Goal: Task Accomplishment & Management: Manage account settings

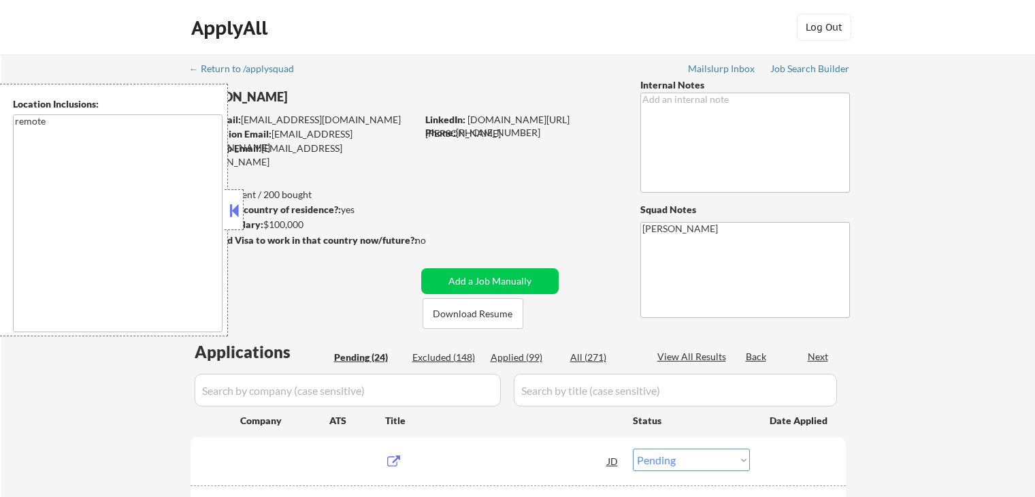
select select ""pending""
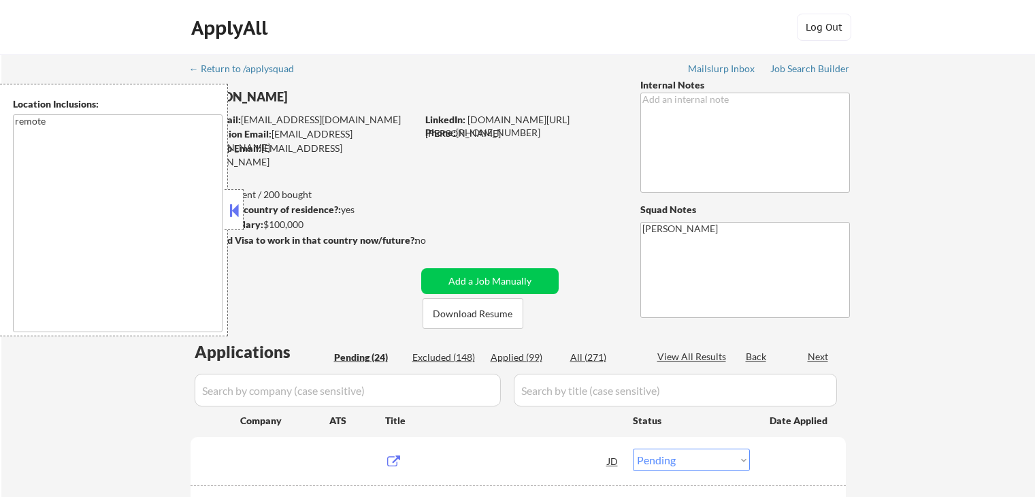
select select ""pending""
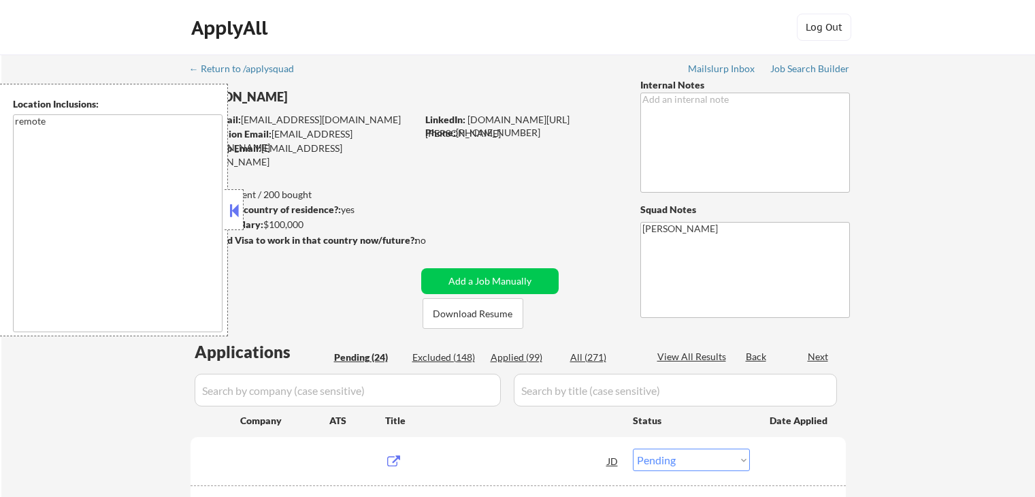
select select ""pending""
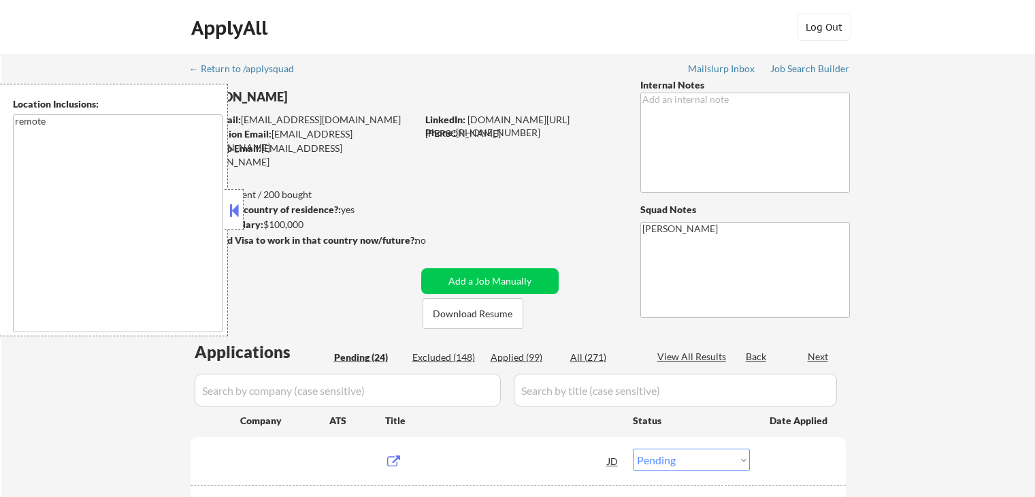
select select ""pending""
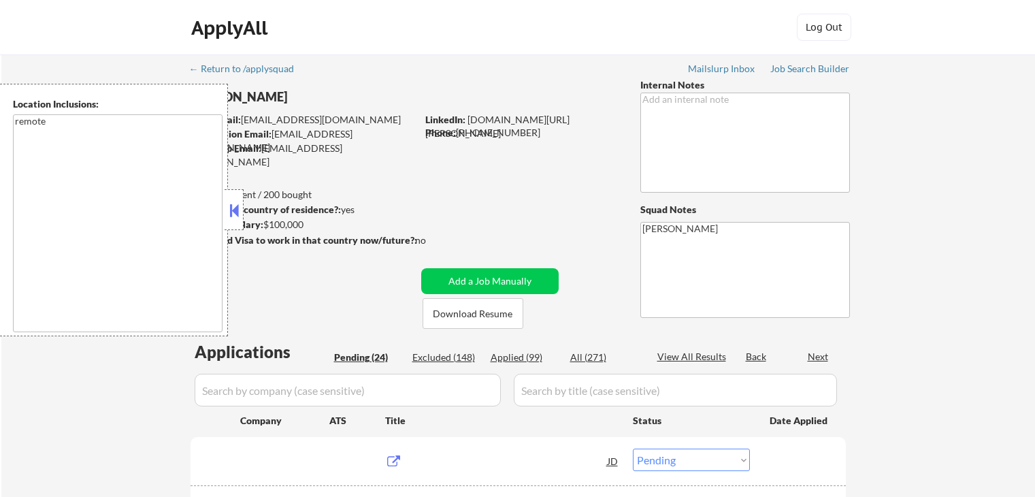
select select ""pending""
click at [234, 209] on button at bounding box center [234, 210] width 15 height 20
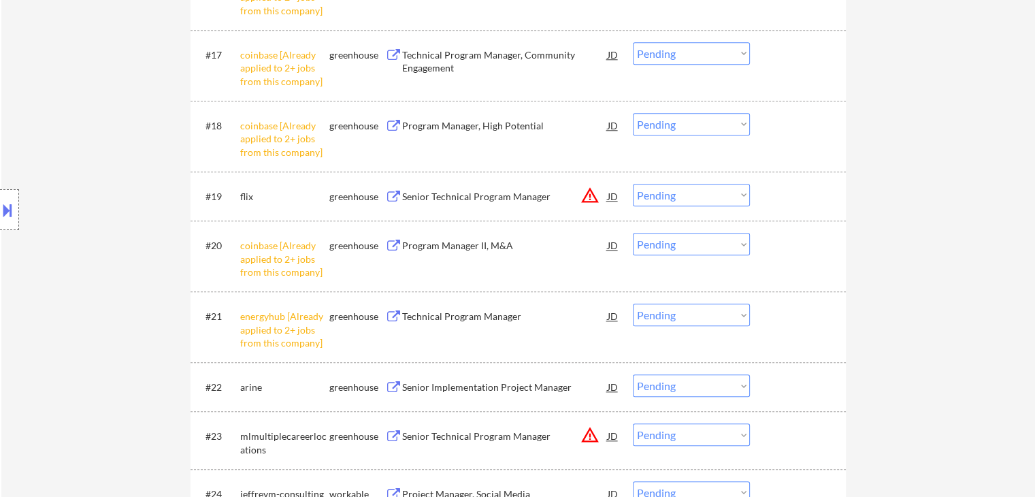
scroll to position [1496, 0]
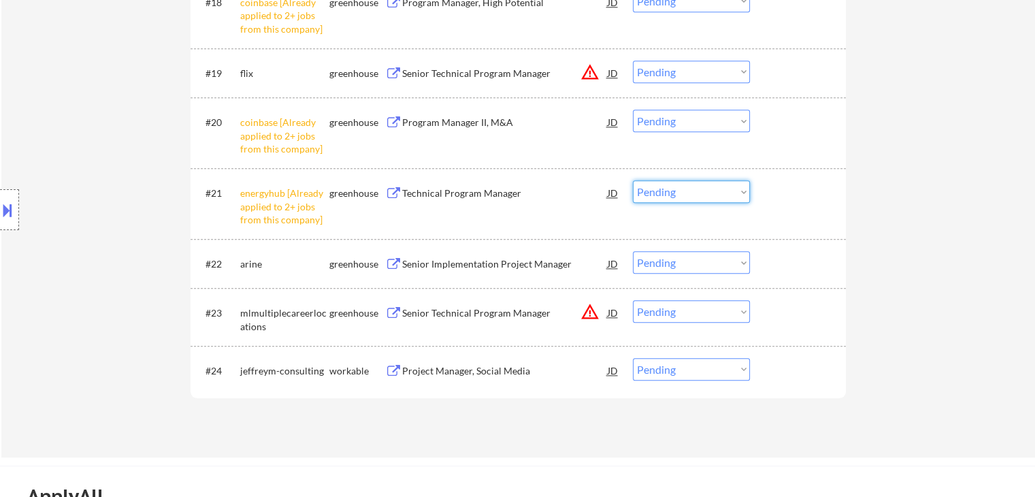
click at [692, 194] on select "Choose an option... Pending Applied Excluded (Questions) Excluded (Expired) Exc…" at bounding box center [691, 191] width 117 height 22
click at [633, 180] on select "Choose an option... Pending Applied Excluded (Questions) Excluded (Expired) Exc…" at bounding box center [691, 191] width 117 height 22
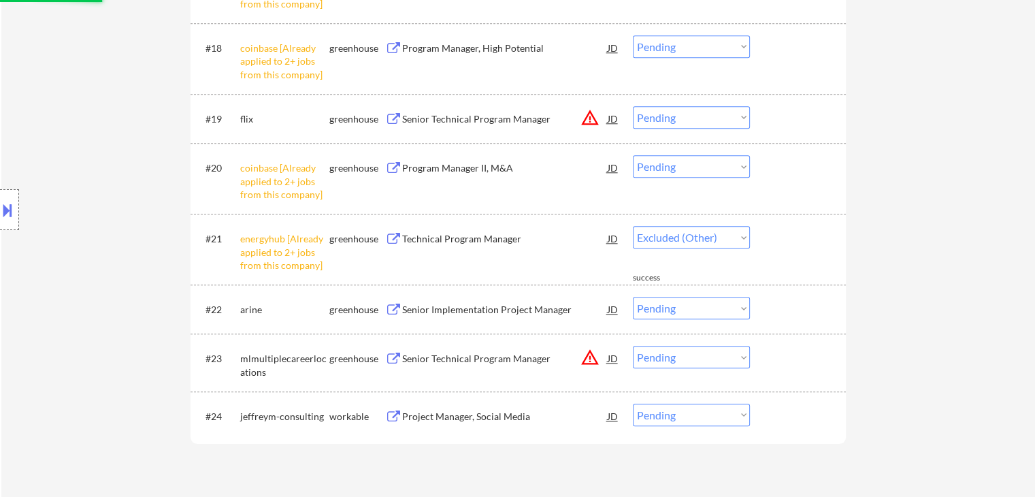
scroll to position [1428, 0]
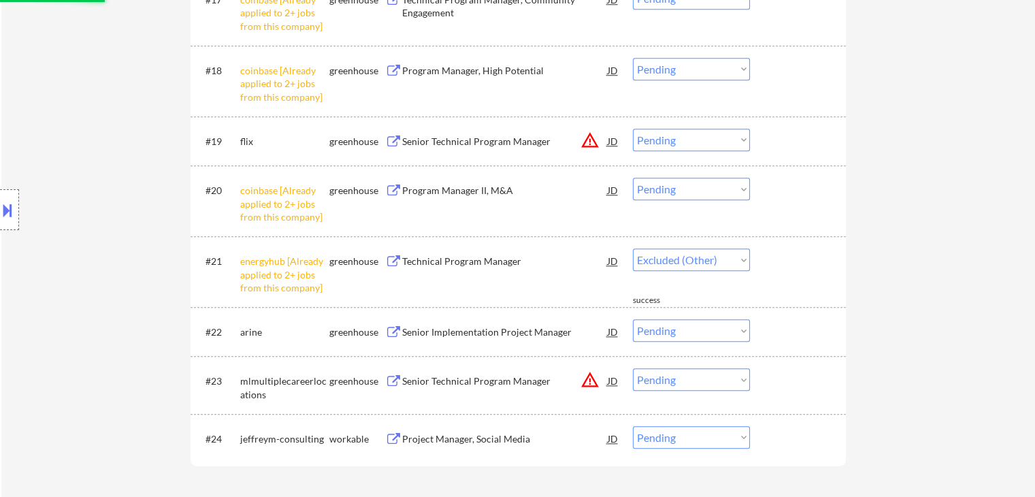
select select ""pending""
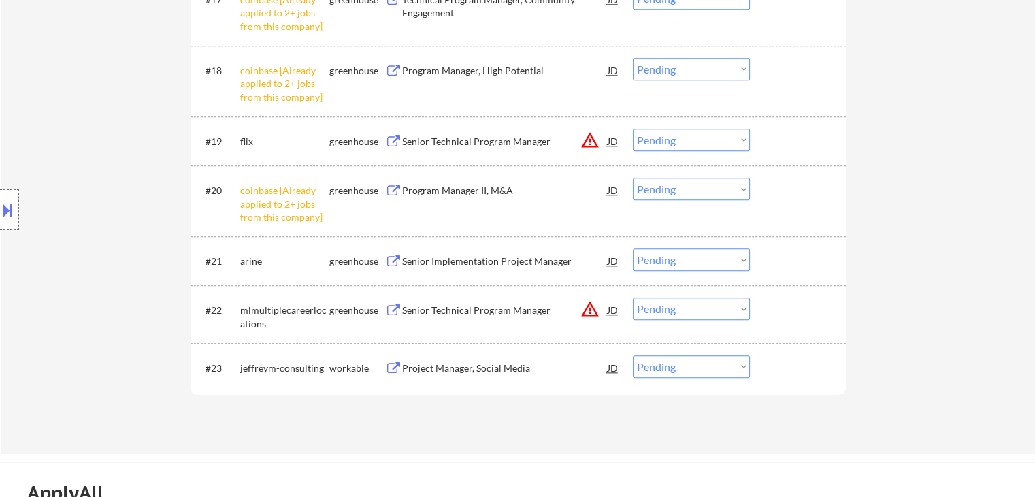
click at [675, 193] on select "Choose an option... Pending Applied Excluded (Questions) Excluded (Expired) Exc…" at bounding box center [691, 189] width 117 height 22
click at [633, 178] on select "Choose an option... Pending Applied Excluded (Questions) Excluded (Expired) Exc…" at bounding box center [691, 189] width 117 height 22
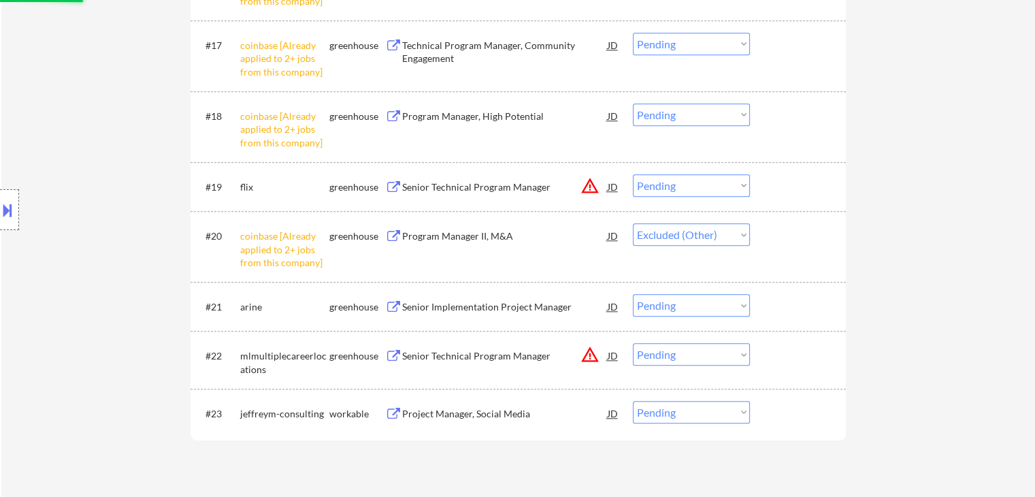
scroll to position [1360, 0]
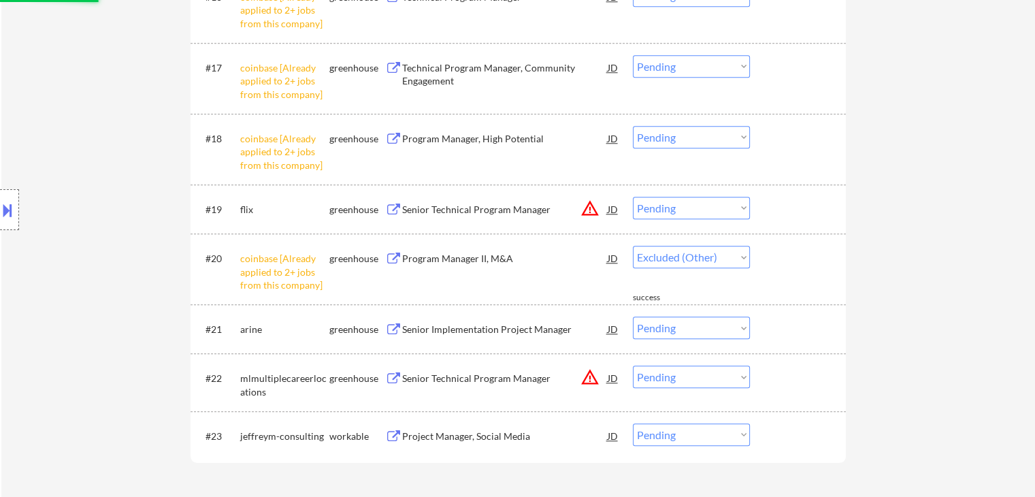
select select ""pending""
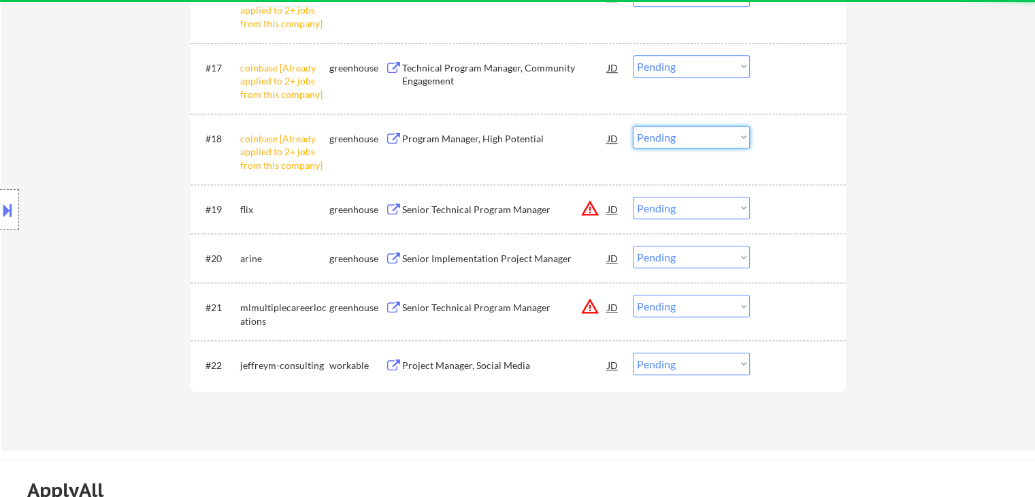
click at [686, 139] on select "Choose an option... Pending Applied Excluded (Questions) Excluded (Expired) Exc…" at bounding box center [691, 137] width 117 height 22
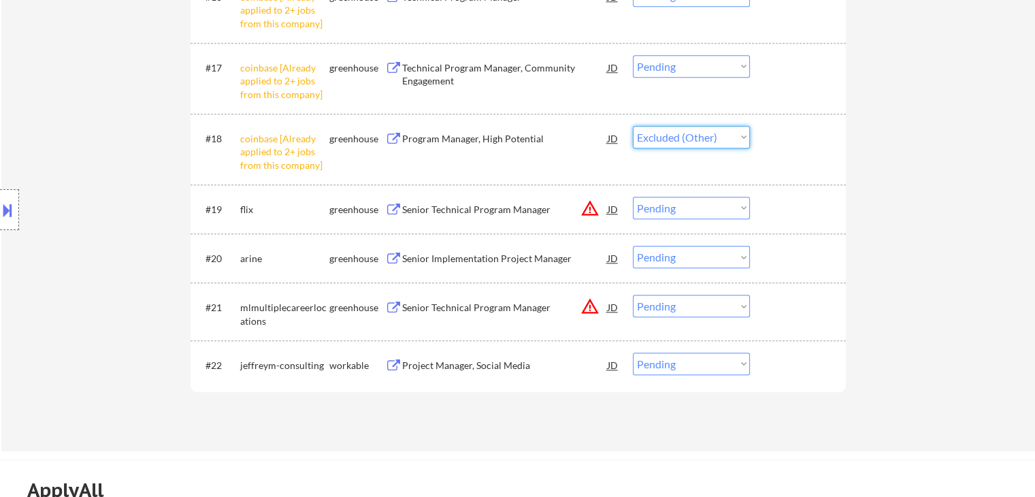
click at [633, 126] on select "Choose an option... Pending Applied Excluded (Questions) Excluded (Expired) Exc…" at bounding box center [691, 137] width 117 height 22
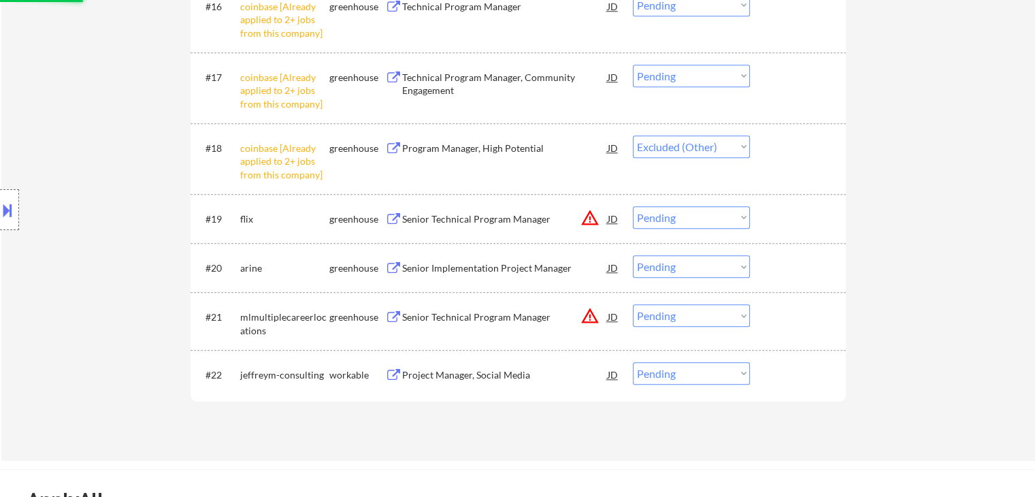
scroll to position [1292, 0]
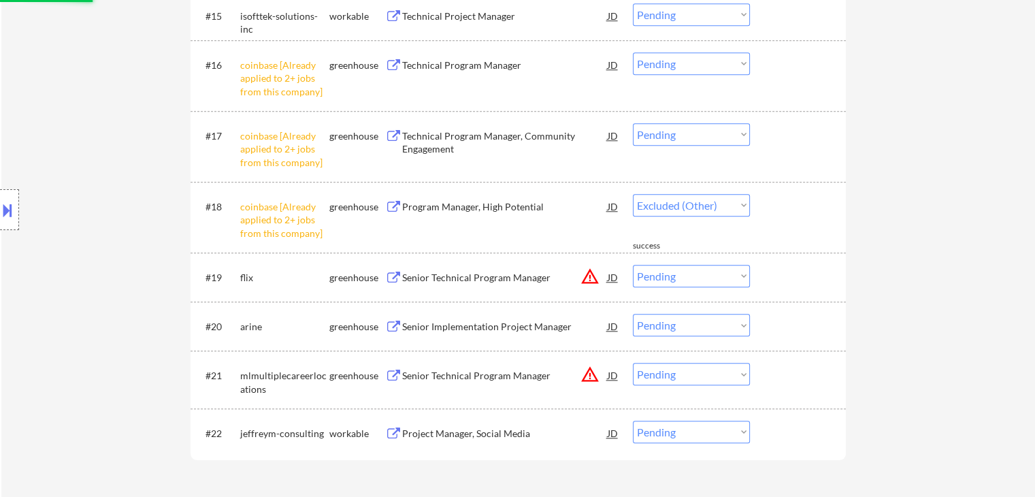
select select ""pending""
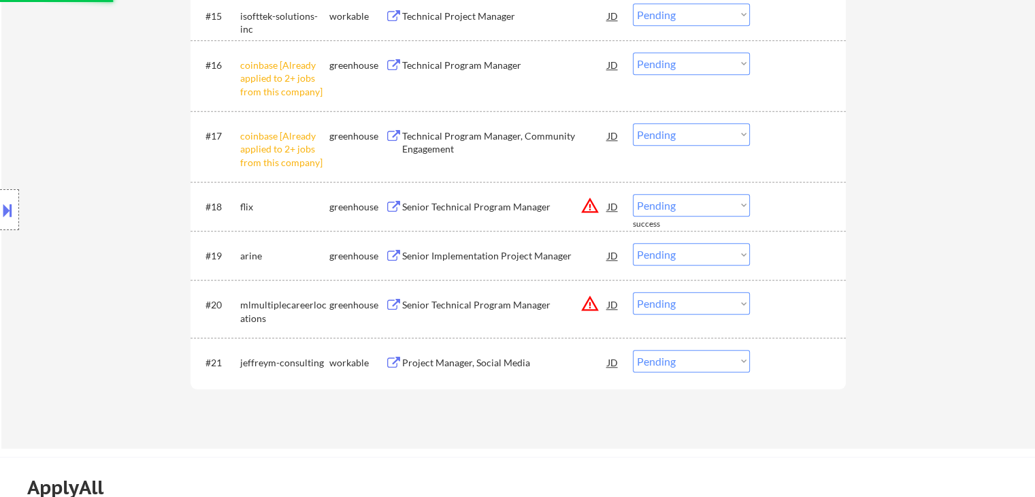
click at [688, 133] on select "Choose an option... Pending Applied Excluded (Questions) Excluded (Expired) Exc…" at bounding box center [691, 134] width 117 height 22
click at [633, 123] on select "Choose an option... Pending Applied Excluded (Questions) Excluded (Expired) Exc…" at bounding box center [691, 134] width 117 height 22
select select ""pending""
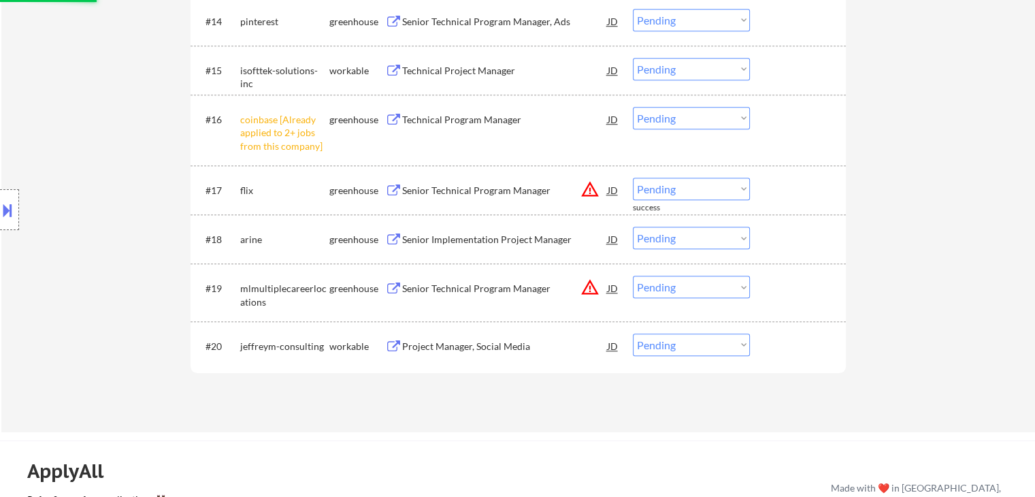
scroll to position [1156, 0]
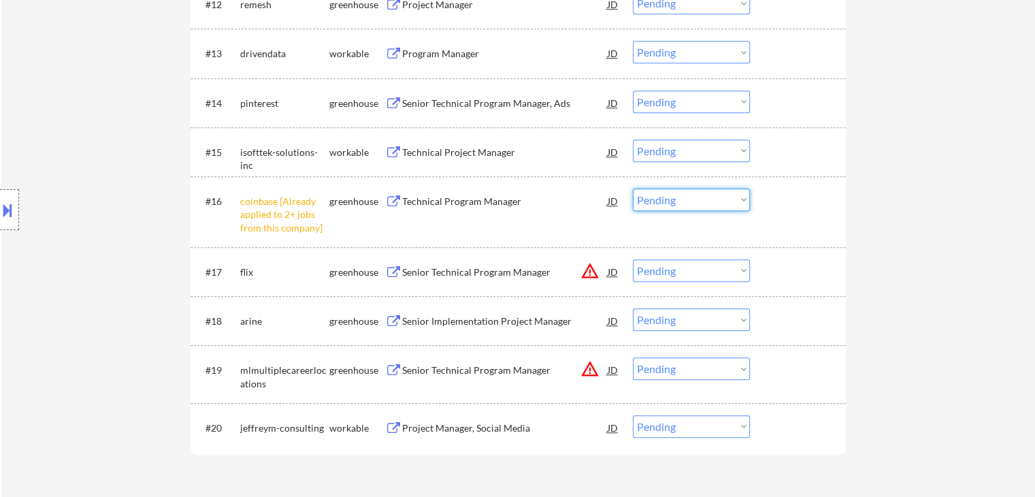
click at [680, 202] on select "Choose an option... Pending Applied Excluded (Questions) Excluded (Expired) Exc…" at bounding box center [691, 199] width 117 height 22
click at [633, 188] on select "Choose an option... Pending Applied Excluded (Questions) Excluded (Expired) Exc…" at bounding box center [691, 199] width 117 height 22
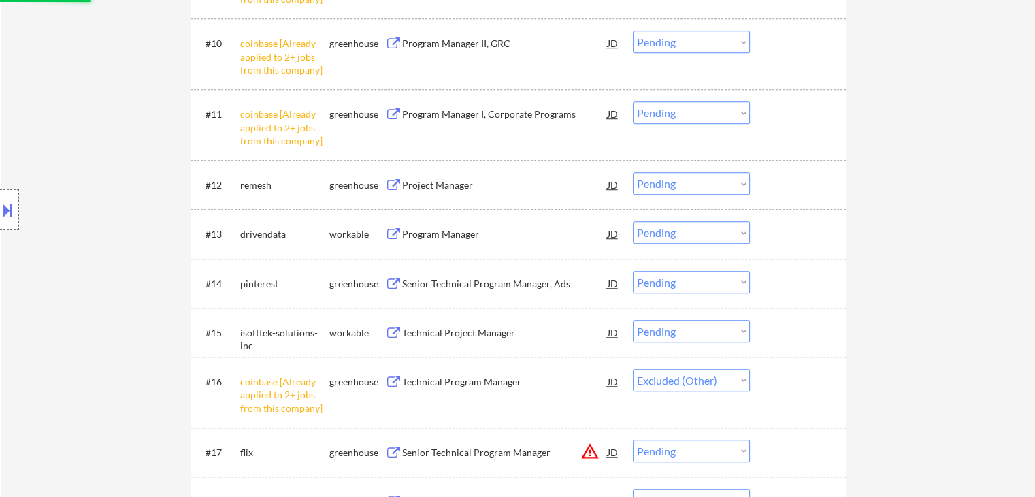
scroll to position [952, 0]
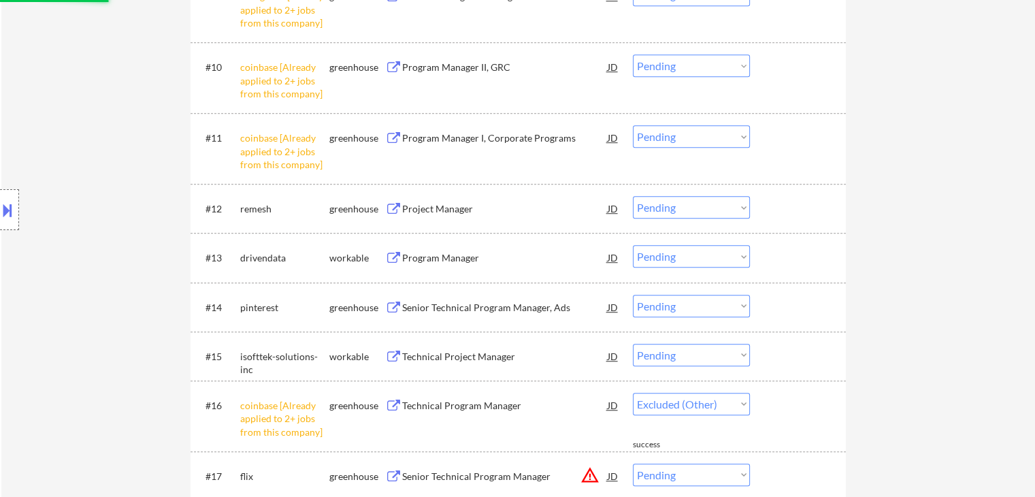
select select ""pending""
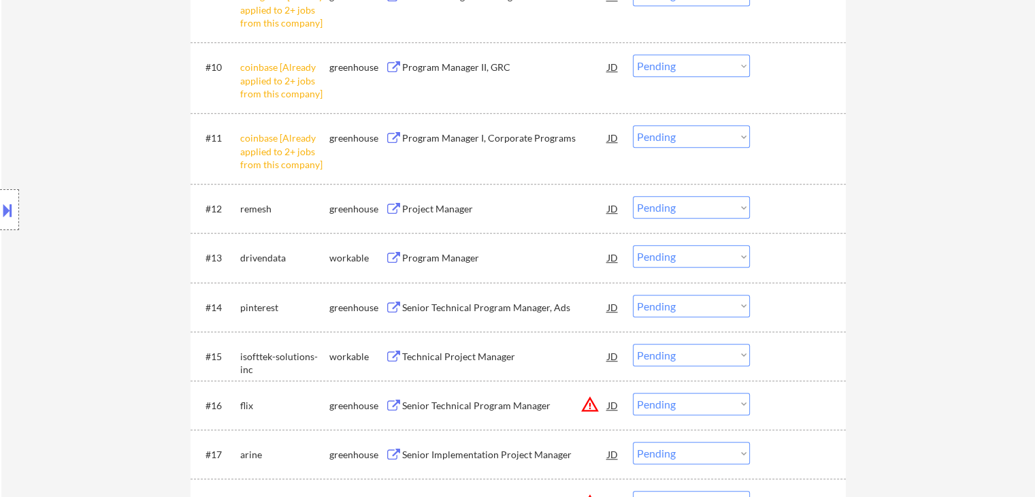
click at [669, 145] on select "Choose an option... Pending Applied Excluded (Questions) Excluded (Expired) Exc…" at bounding box center [691, 136] width 117 height 22
click at [633, 125] on select "Choose an option... Pending Applied Excluded (Questions) Excluded (Expired) Exc…" at bounding box center [691, 136] width 117 height 22
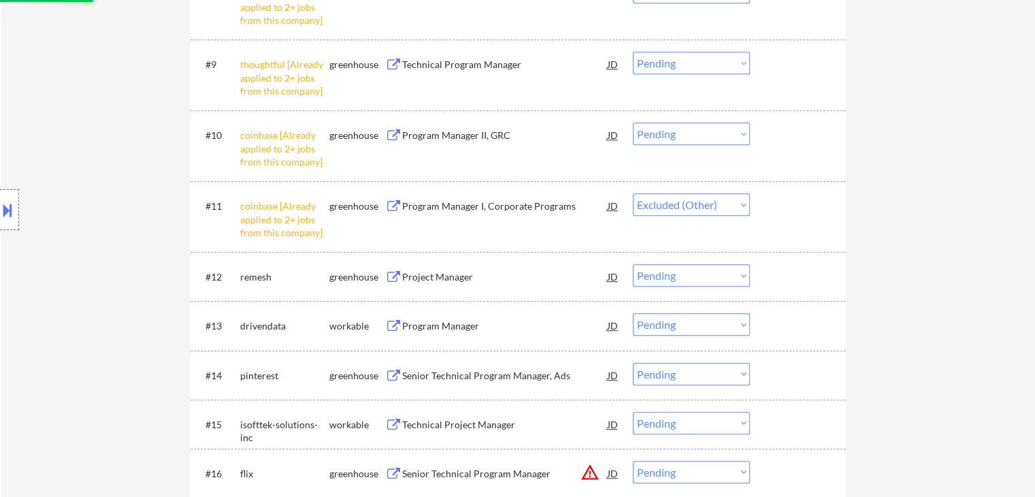
scroll to position [816, 0]
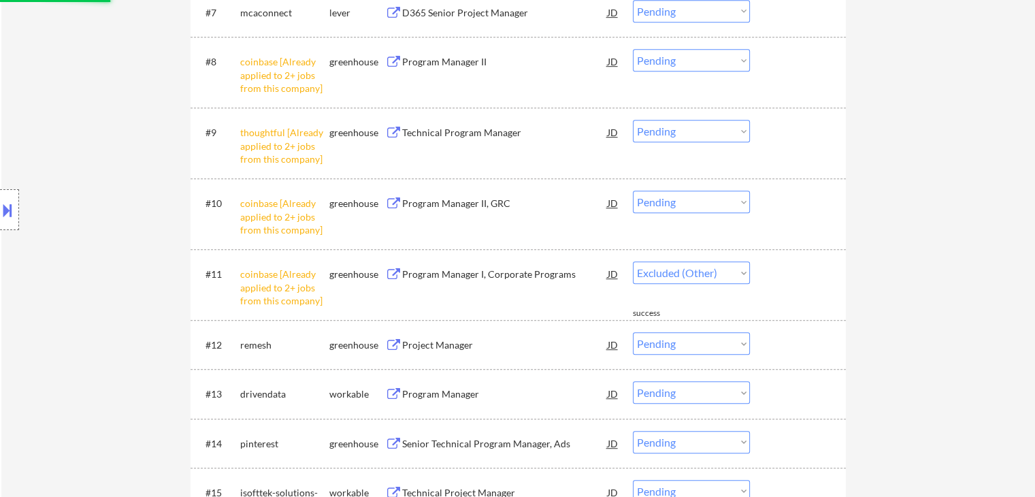
select select ""pending""
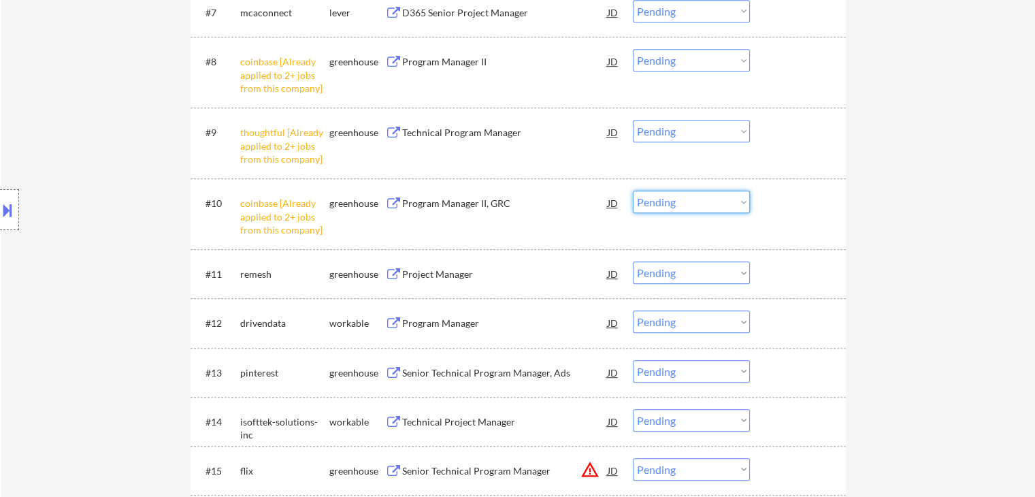
click at [686, 205] on select "Choose an option... Pending Applied Excluded (Questions) Excluded (Expired) Exc…" at bounding box center [691, 201] width 117 height 22
click at [633, 190] on select "Choose an option... Pending Applied Excluded (Questions) Excluded (Expired) Exc…" at bounding box center [691, 201] width 117 height 22
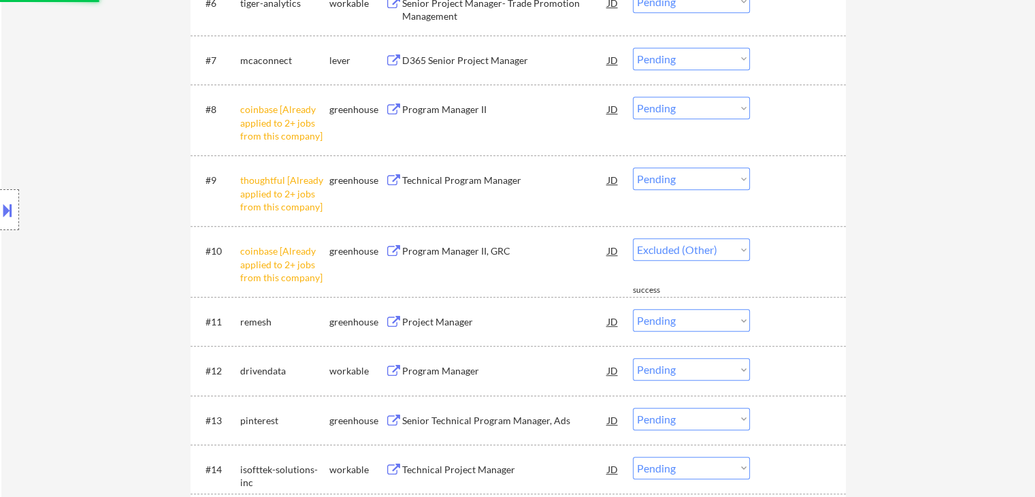
scroll to position [748, 0]
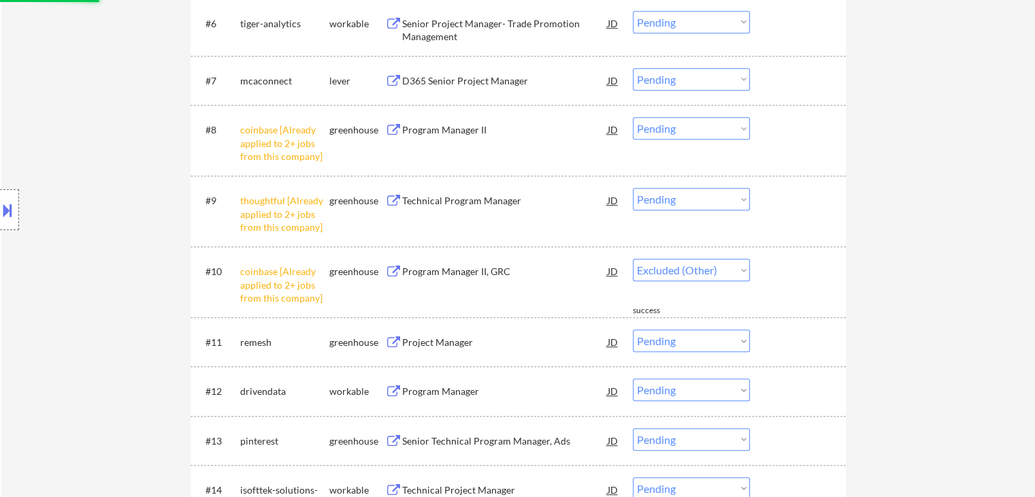
select select ""pending""
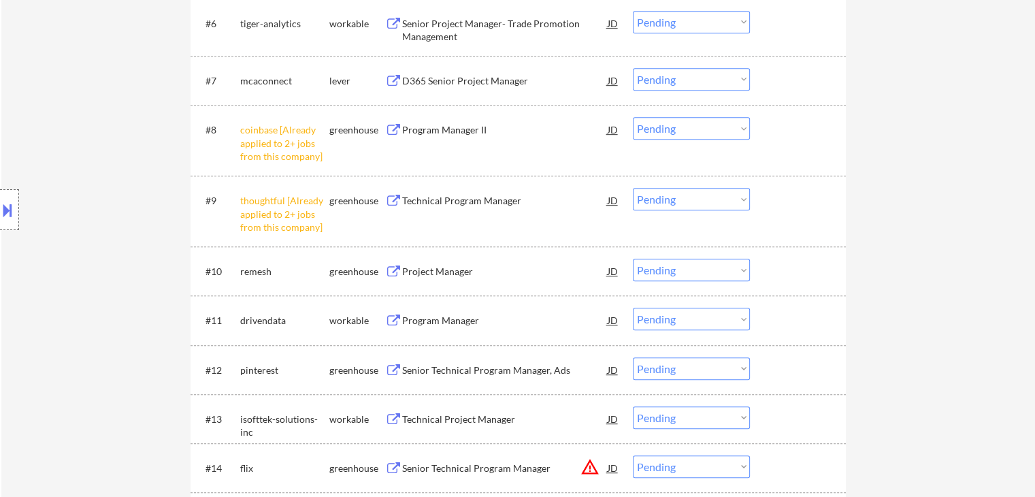
click at [700, 204] on select "Choose an option... Pending Applied Excluded (Questions) Excluded (Expired) Exc…" at bounding box center [691, 199] width 117 height 22
click at [633, 188] on select "Choose an option... Pending Applied Excluded (Questions) Excluded (Expired) Exc…" at bounding box center [691, 199] width 117 height 22
select select ""pending""
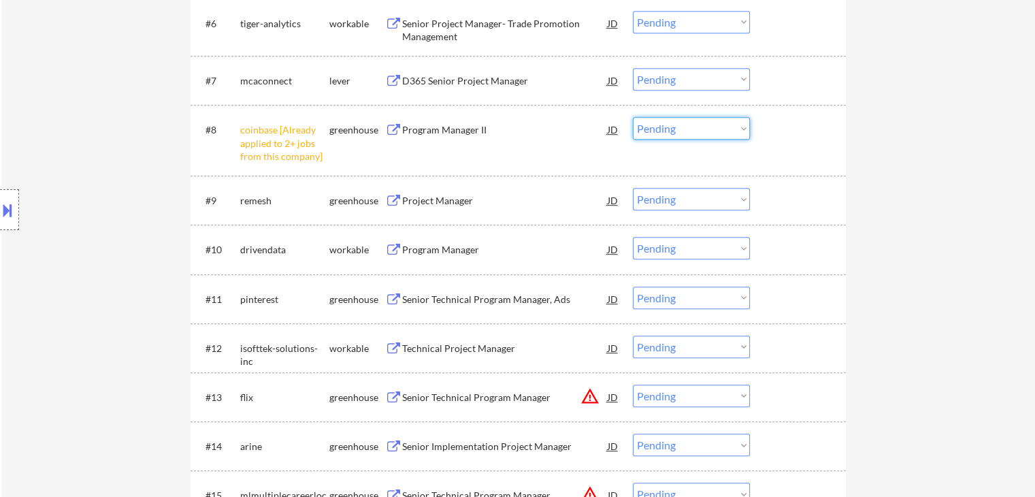
click at [693, 129] on select "Choose an option... Pending Applied Excluded (Questions) Excluded (Expired) Exc…" at bounding box center [691, 128] width 117 height 22
click at [633, 117] on select "Choose an option... Pending Applied Excluded (Questions) Excluded (Expired) Exc…" at bounding box center [691, 128] width 117 height 22
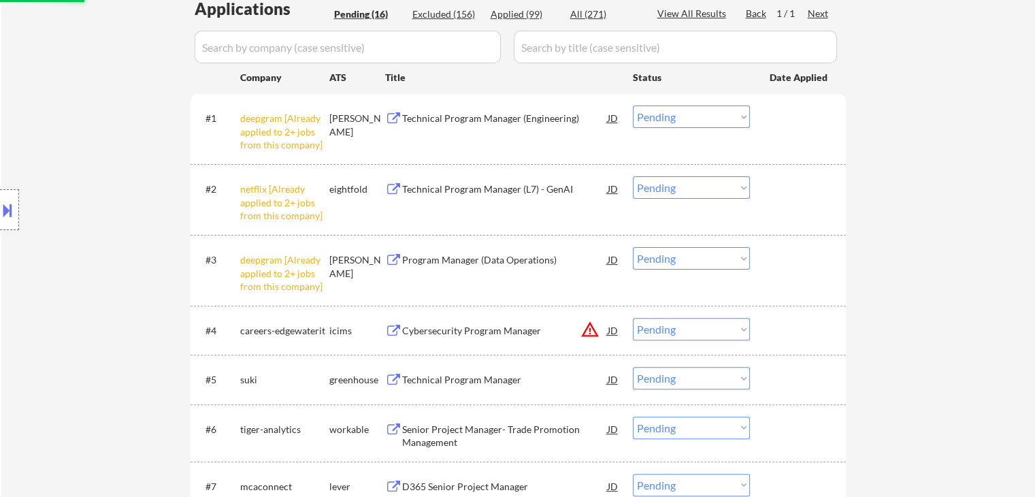
scroll to position [340, 0]
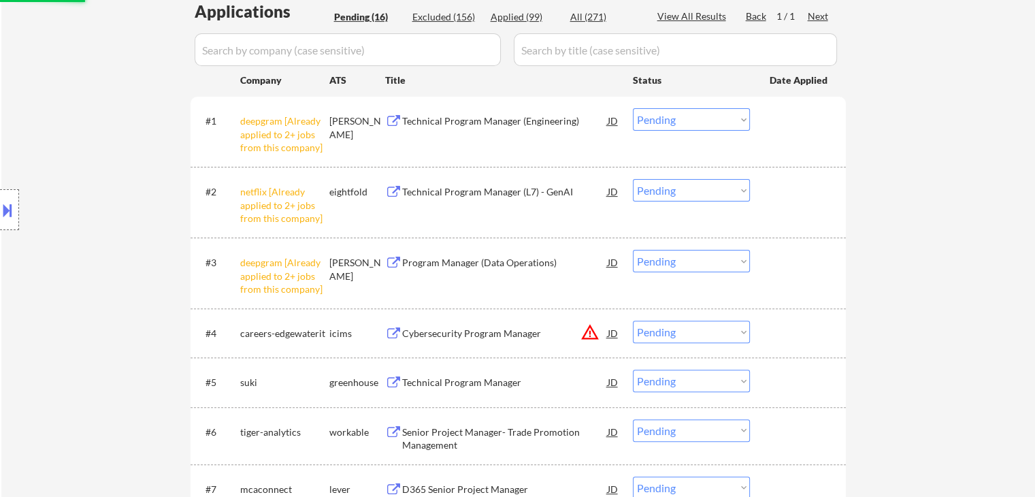
select select ""pending""
click at [659, 266] on select "Choose an option... Pending Applied Excluded (Questions) Excluded (Expired) Exc…" at bounding box center [691, 261] width 117 height 22
click at [633, 250] on select "Choose an option... Pending Applied Excluded (Questions) Excluded (Expired) Exc…" at bounding box center [691, 261] width 117 height 22
select select ""pending""
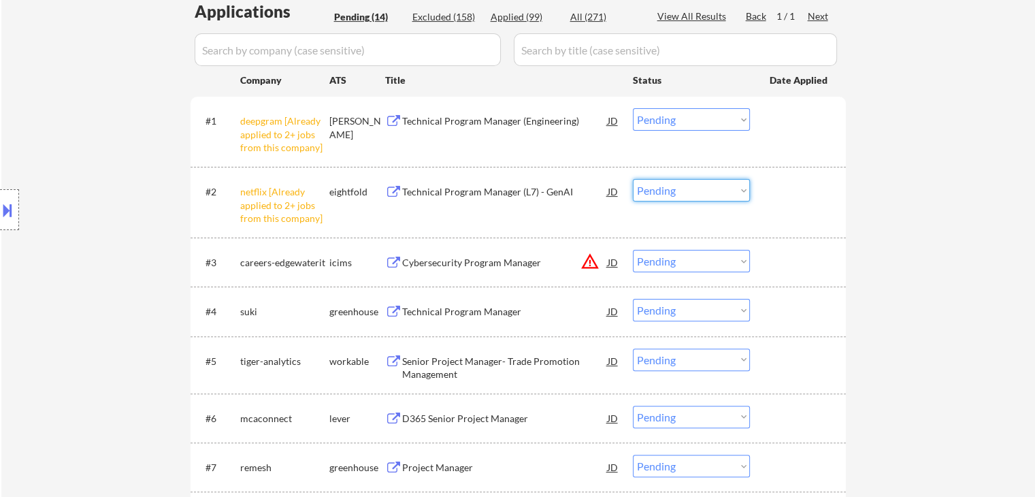
click at [694, 197] on select "Choose an option... Pending Applied Excluded (Questions) Excluded (Expired) Exc…" at bounding box center [691, 190] width 117 height 22
click at [633, 179] on select "Choose an option... Pending Applied Excluded (Questions) Excluded (Expired) Exc…" at bounding box center [691, 190] width 117 height 22
select select ""pending""
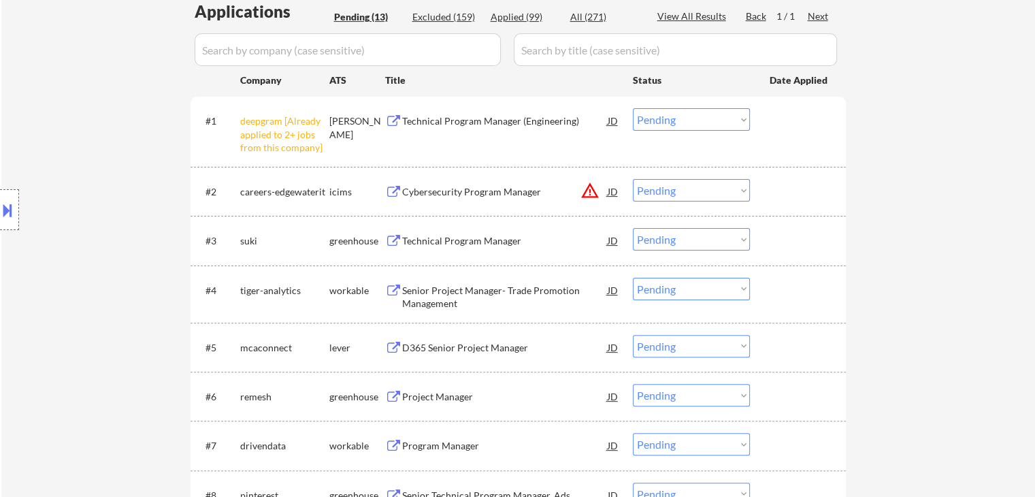
click at [716, 124] on select "Choose an option... Pending Applied Excluded (Questions) Excluded (Expired) Exc…" at bounding box center [691, 119] width 117 height 22
click at [633, 108] on select "Choose an option... Pending Applied Excluded (Questions) Excluded (Expired) Exc…" at bounding box center [691, 119] width 117 height 22
select select ""pending""
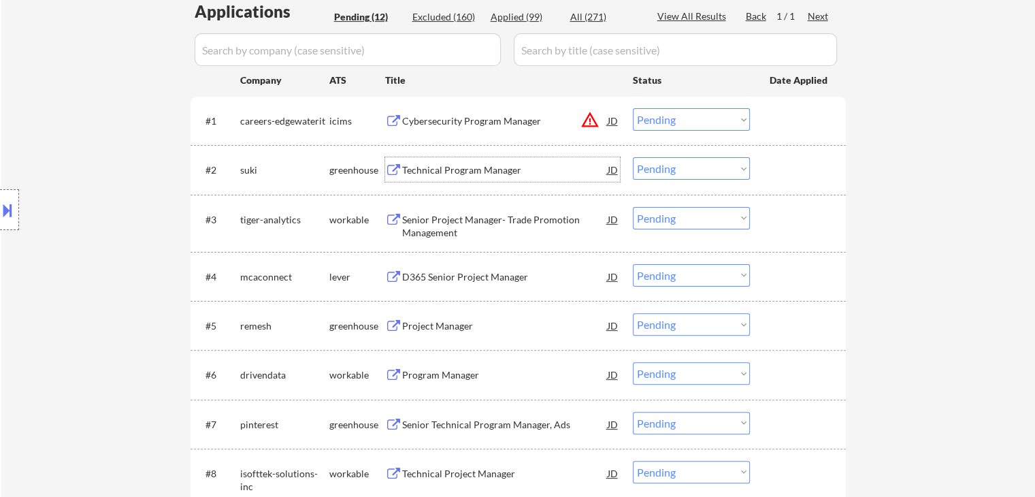
click at [429, 168] on div "Technical Program Manager" at bounding box center [504, 170] width 205 height 14
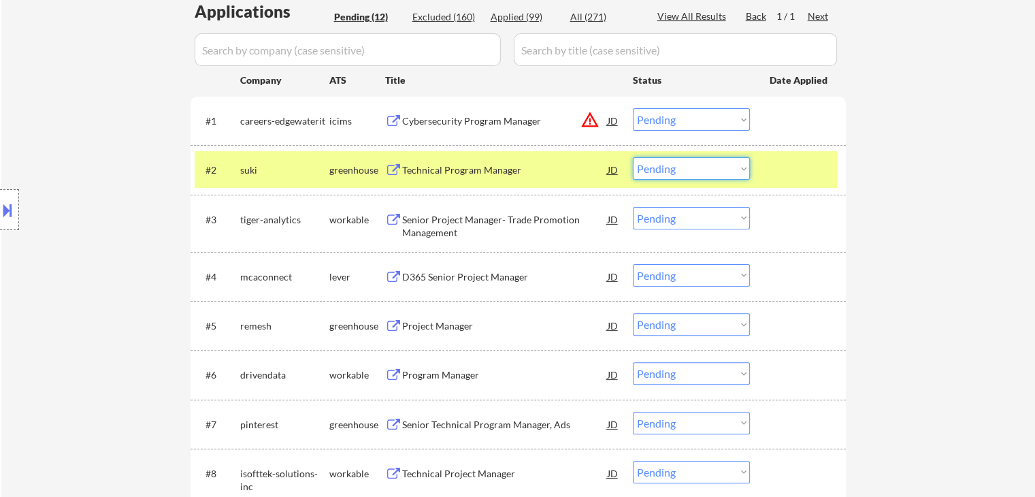
click at [658, 167] on select "Choose an option... Pending Applied Excluded (Questions) Excluded (Expired) Exc…" at bounding box center [691, 168] width 117 height 22
click at [633, 157] on select "Choose an option... Pending Applied Excluded (Questions) Excluded (Expired) Exc…" at bounding box center [691, 168] width 117 height 22
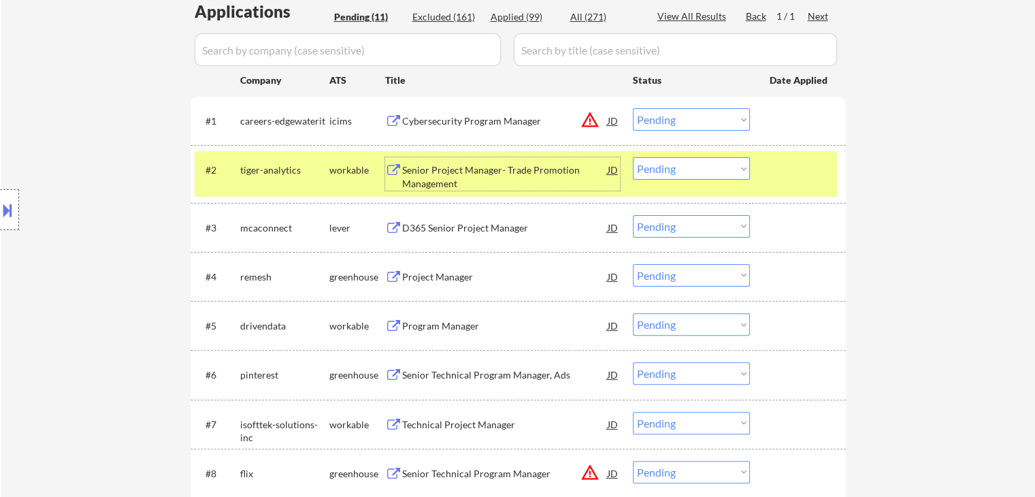
click at [517, 172] on div "Senior Project Manager- Trade Promotion Management" at bounding box center [504, 176] width 205 height 27
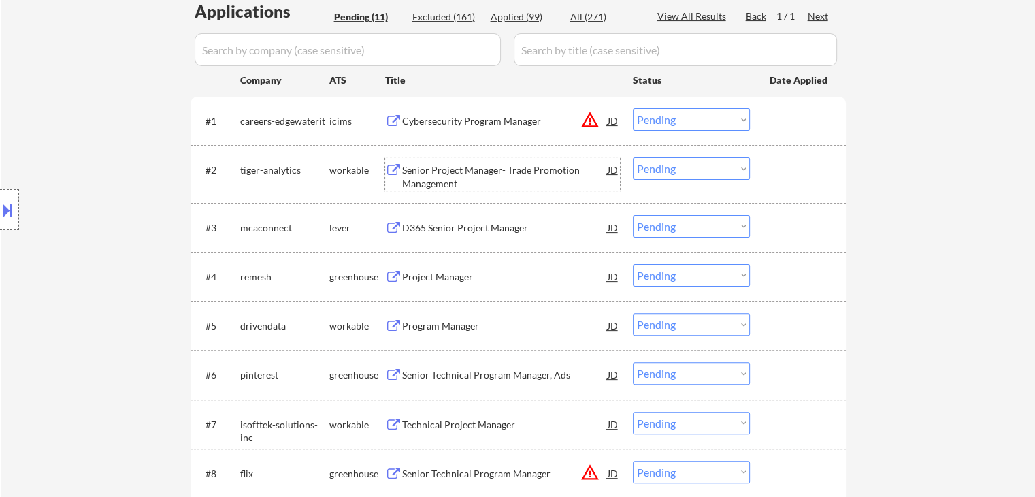
click at [650, 171] on select "Choose an option... Pending Applied Excluded (Questions) Excluded (Expired) Exc…" at bounding box center [691, 168] width 117 height 22
click at [633, 157] on select "Choose an option... Pending Applied Excluded (Questions) Excluded (Expired) Exc…" at bounding box center [691, 168] width 117 height 22
select select ""pending""
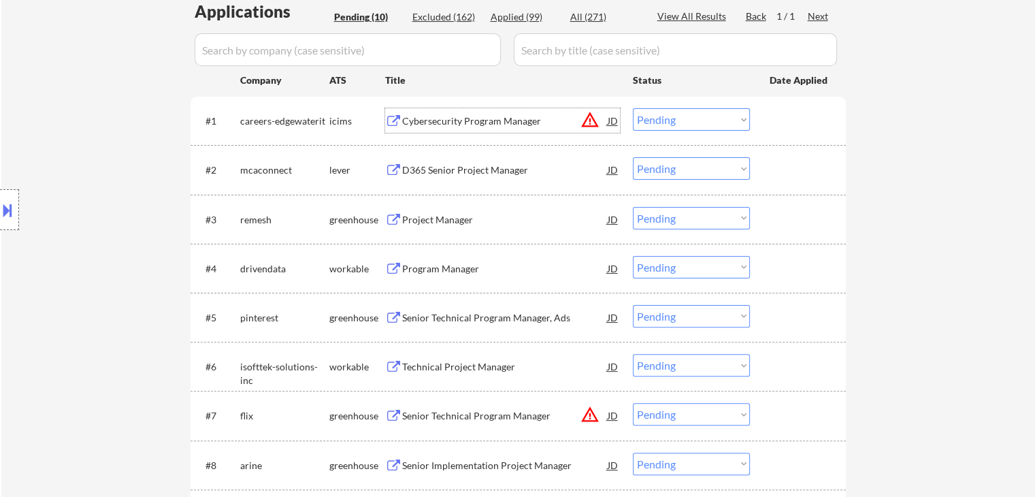
click at [466, 124] on div "Cybersecurity Program Manager" at bounding box center [504, 121] width 205 height 14
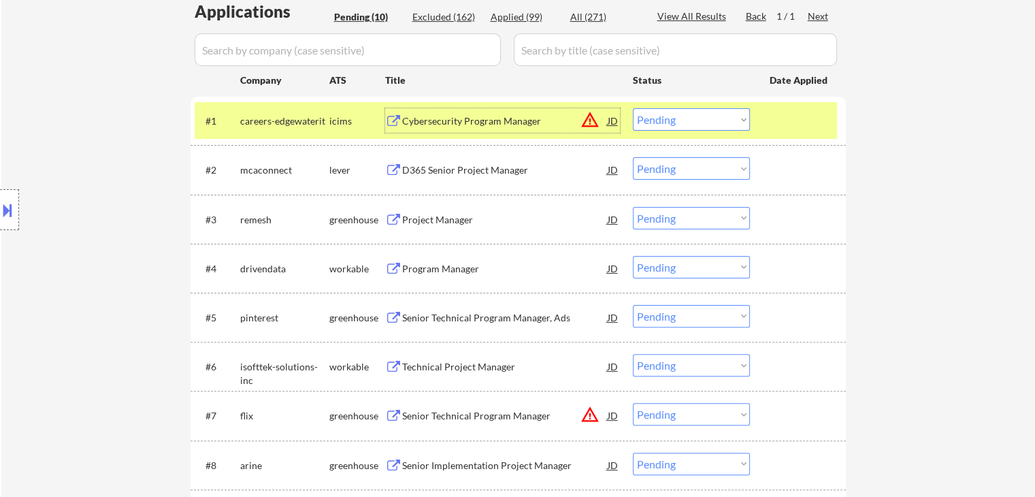
click at [9, 214] on button at bounding box center [7, 210] width 15 height 22
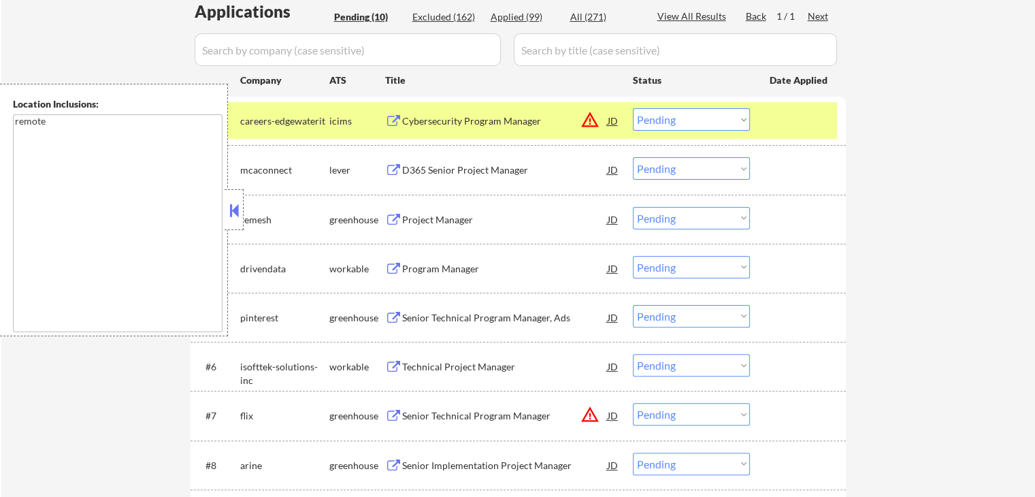
click at [237, 210] on button at bounding box center [234, 210] width 15 height 20
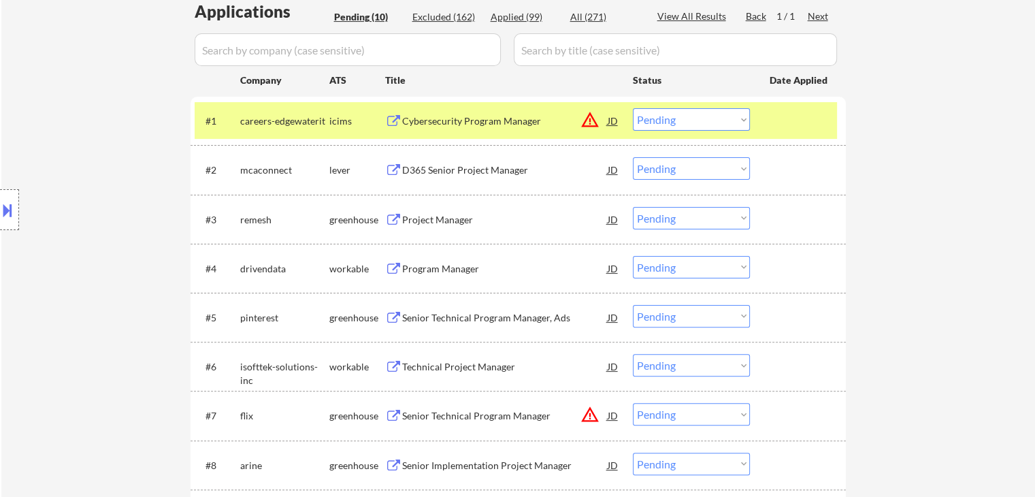
click at [704, 119] on select "Choose an option... Pending Applied Excluded (Questions) Excluded (Expired) Exc…" at bounding box center [691, 119] width 117 height 22
click at [633, 108] on select "Choose an option... Pending Applied Excluded (Questions) Excluded (Expired) Exc…" at bounding box center [691, 119] width 117 height 22
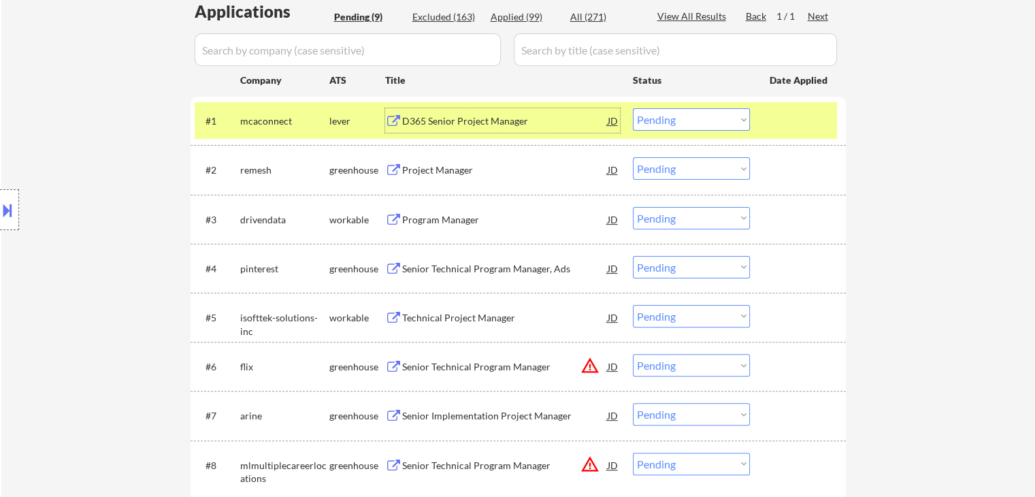
click at [506, 124] on div "D365 Senior Project Manager" at bounding box center [504, 121] width 205 height 14
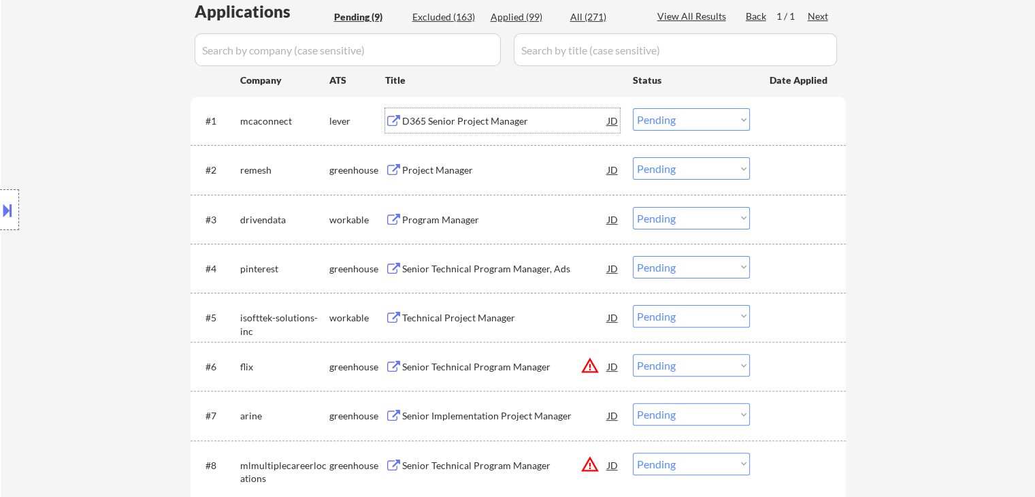
click at [664, 120] on select "Choose an option... Pending Applied Excluded (Questions) Excluded (Expired) Exc…" at bounding box center [691, 119] width 117 height 22
click at [633, 108] on select "Choose an option... Pending Applied Excluded (Questions) Excluded (Expired) Exc…" at bounding box center [691, 119] width 117 height 22
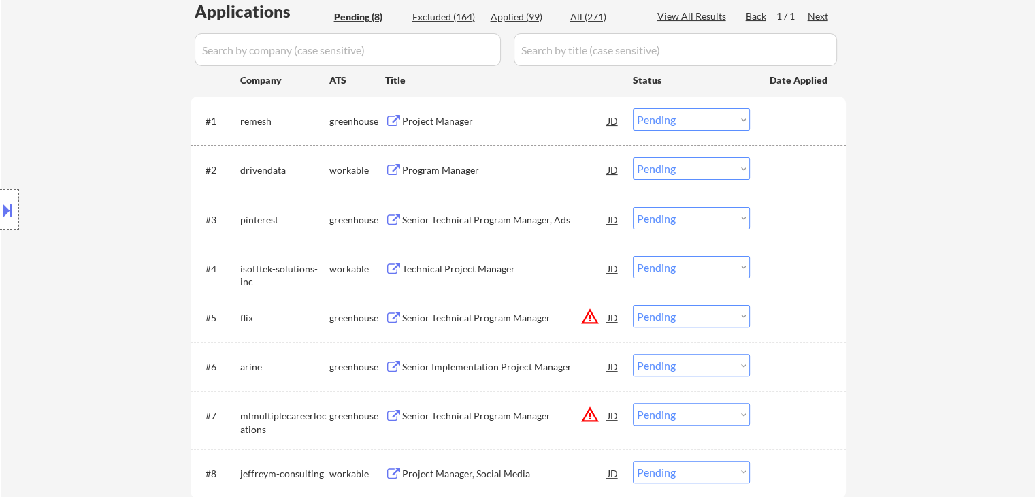
click at [456, 124] on div "Project Manager" at bounding box center [504, 121] width 205 height 14
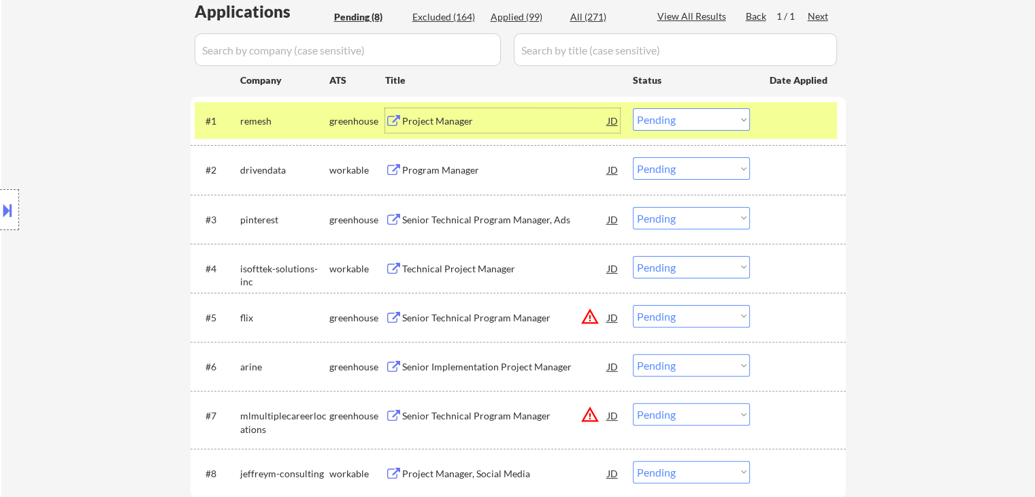
click at [653, 118] on select "Choose an option... Pending Applied Excluded (Questions) Excluded (Expired) Exc…" at bounding box center [691, 119] width 117 height 22
click at [633, 108] on select "Choose an option... Pending Applied Excluded (Questions) Excluded (Expired) Exc…" at bounding box center [691, 119] width 117 height 22
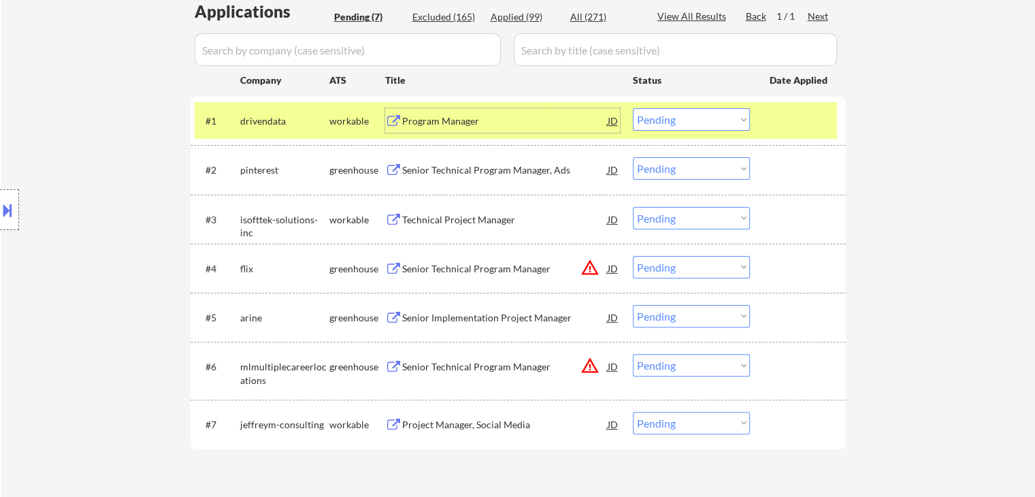
click at [461, 121] on div "Program Manager" at bounding box center [504, 121] width 205 height 14
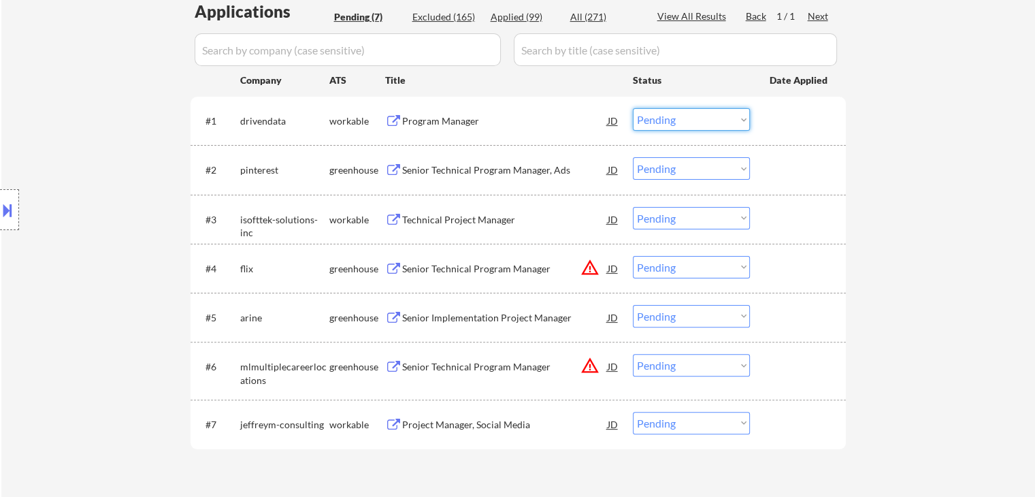
click at [669, 115] on select "Choose an option... Pending Applied Excluded (Questions) Excluded (Expired) Exc…" at bounding box center [691, 119] width 117 height 22
click at [633, 108] on select "Choose an option... Pending Applied Excluded (Questions) Excluded (Expired) Exc…" at bounding box center [691, 119] width 117 height 22
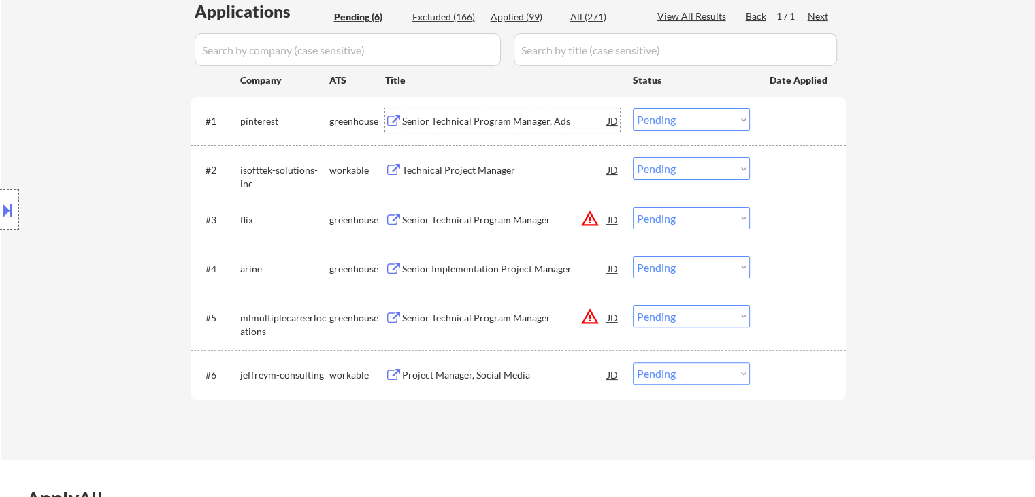
click at [446, 119] on div "Senior Technical Program Manager, Ads" at bounding box center [504, 121] width 205 height 14
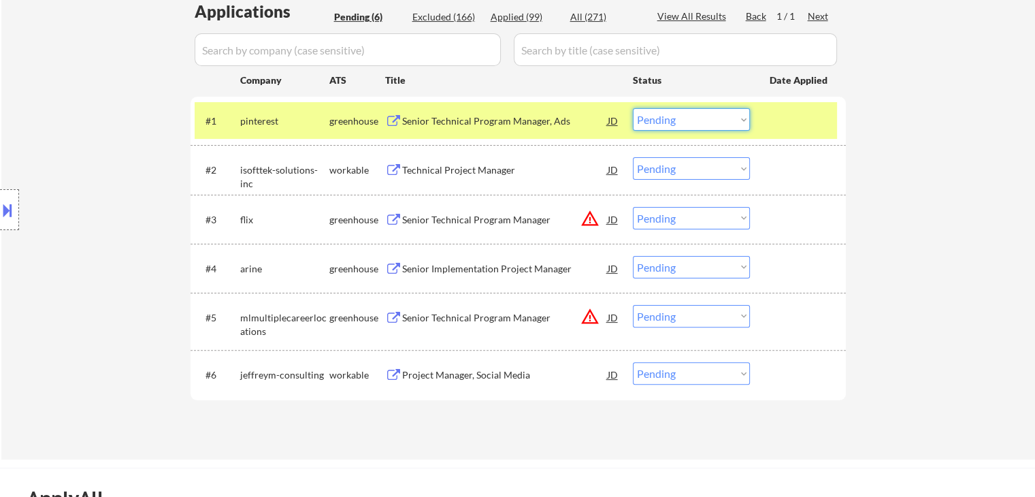
click at [657, 122] on select "Choose an option... Pending Applied Excluded (Questions) Excluded (Expired) Exc…" at bounding box center [691, 119] width 117 height 22
click at [633, 108] on select "Choose an option... Pending Applied Excluded (Questions) Excluded (Expired) Exc…" at bounding box center [691, 119] width 117 height 22
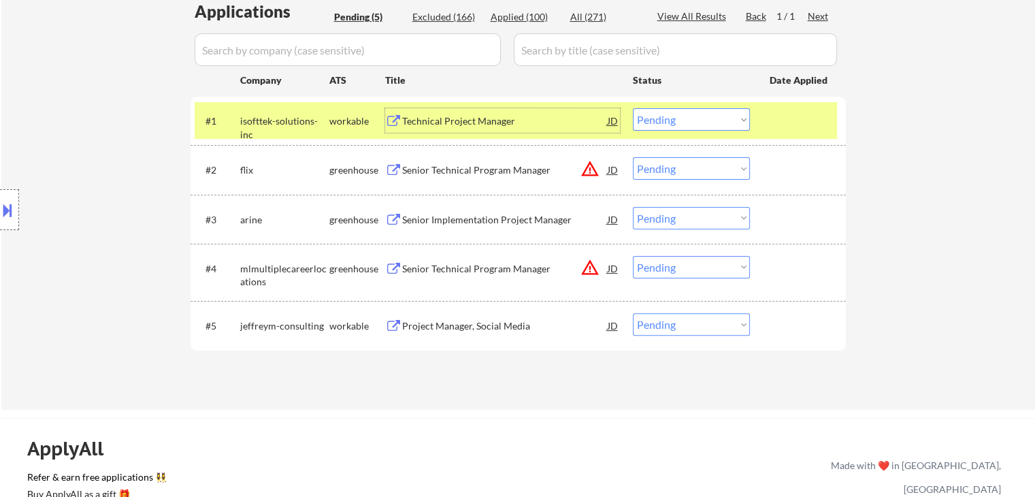
click at [465, 114] on div "Technical Project Manager" at bounding box center [504, 121] width 205 height 14
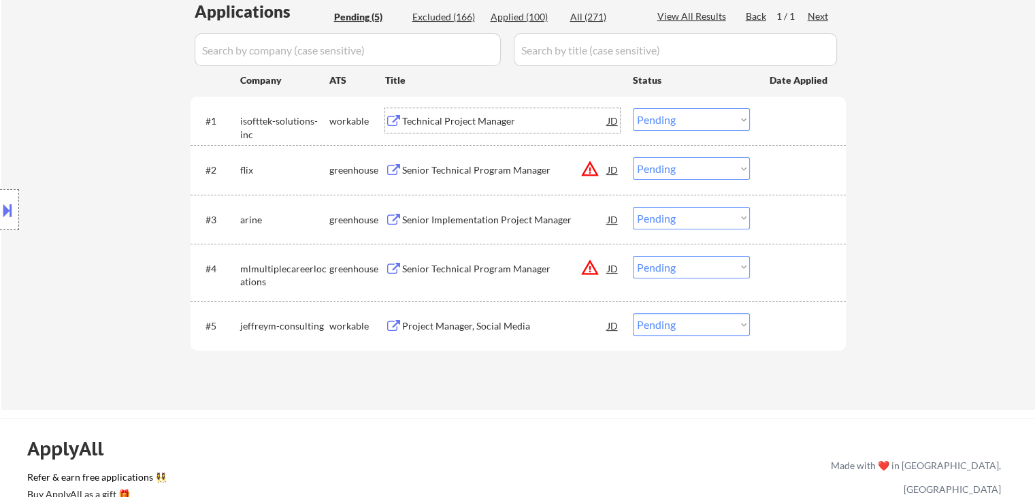
click at [666, 118] on select "Choose an option... Pending Applied Excluded (Questions) Excluded (Expired) Exc…" at bounding box center [691, 119] width 117 height 22
click at [633, 108] on select "Choose an option... Pending Applied Excluded (Questions) Excluded (Expired) Exc…" at bounding box center [691, 119] width 117 height 22
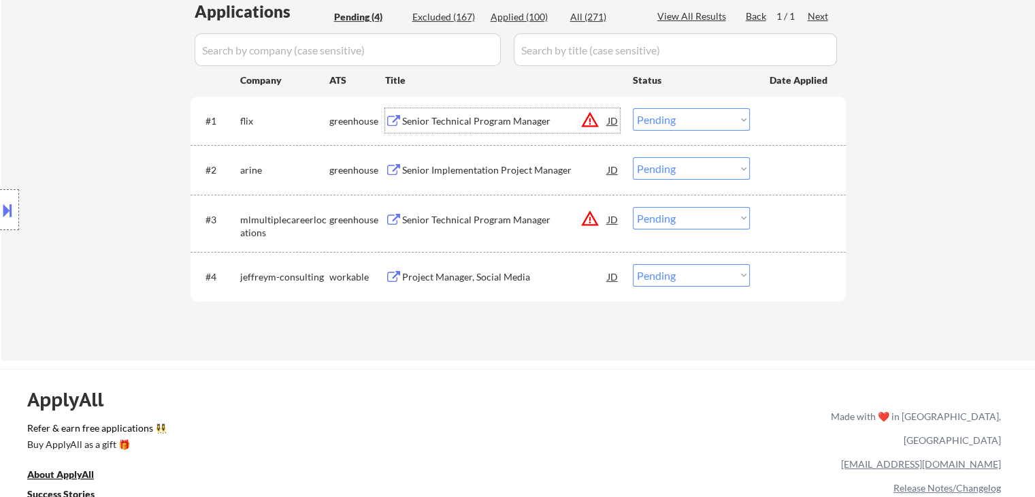
click at [490, 120] on div "Senior Technical Program Manager" at bounding box center [504, 121] width 205 height 14
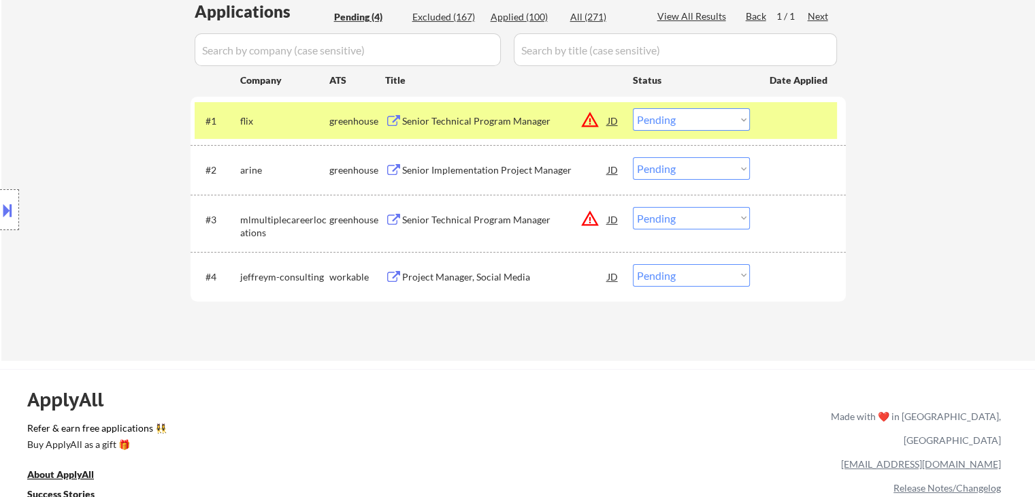
click at [0, 213] on button at bounding box center [7, 210] width 15 height 22
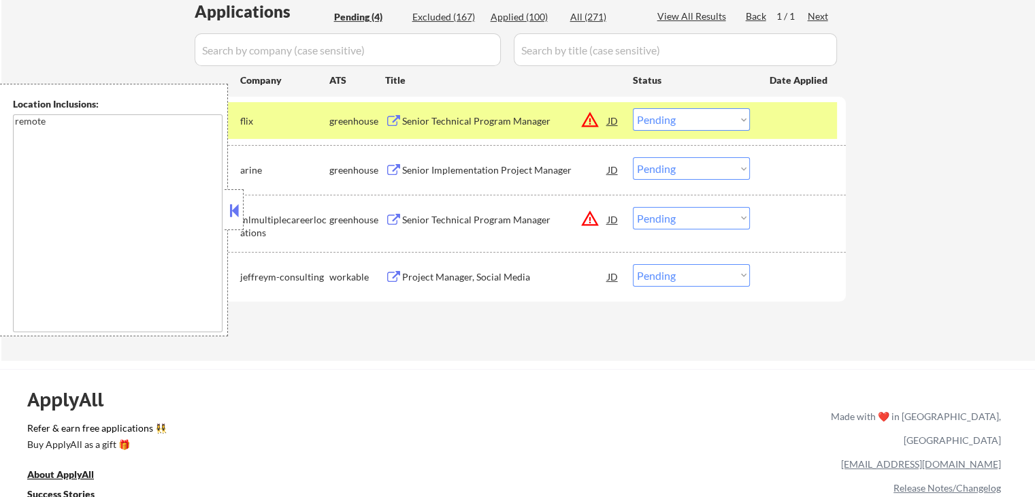
click at [659, 117] on select "Choose an option... Pending Applied Excluded (Questions) Excluded (Expired) Exc…" at bounding box center [691, 119] width 117 height 22
click at [633, 108] on select "Choose an option... Pending Applied Excluded (Questions) Excluded (Expired) Exc…" at bounding box center [691, 119] width 117 height 22
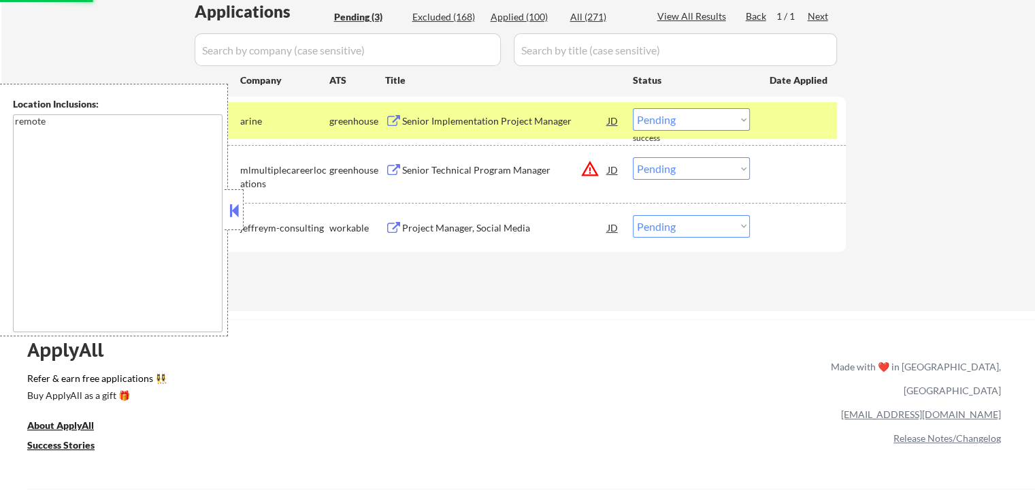
click at [232, 200] on button at bounding box center [234, 210] width 15 height 20
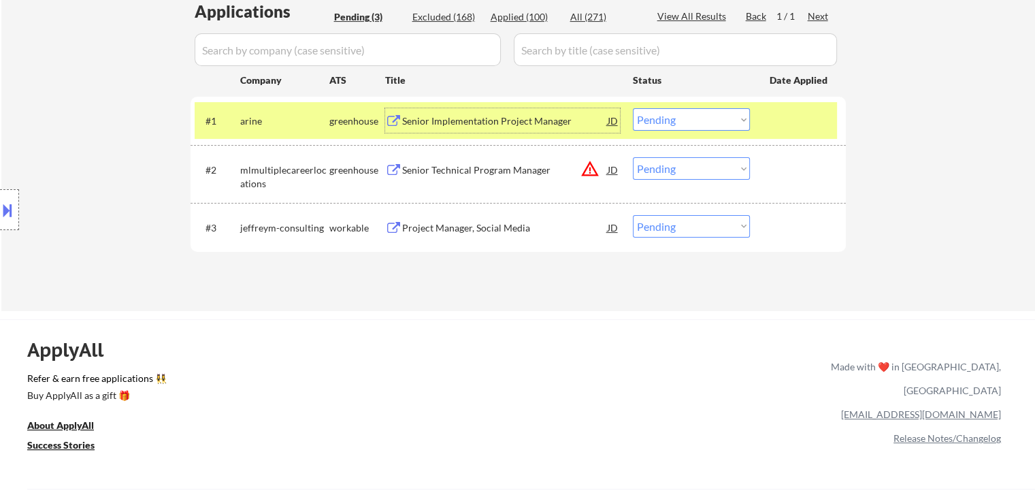
click at [428, 120] on div "Senior Implementation Project Manager" at bounding box center [504, 121] width 205 height 14
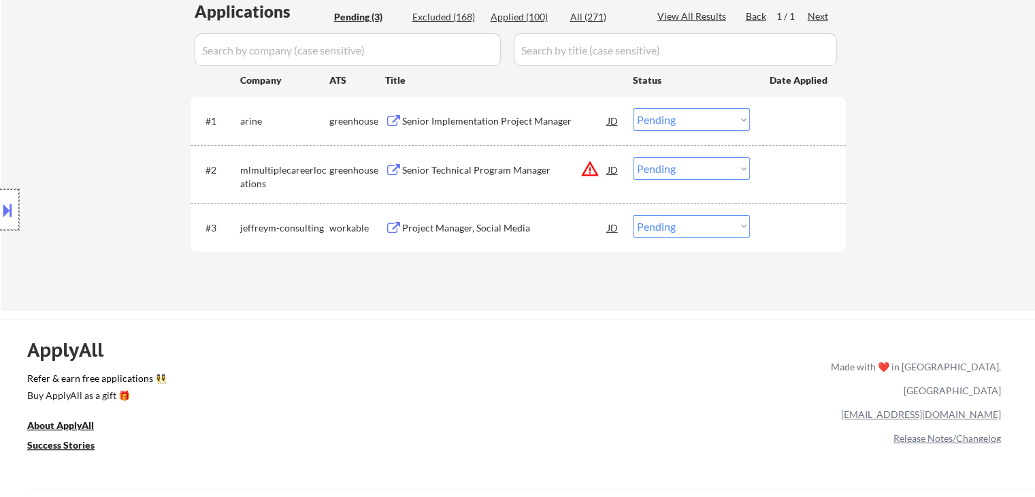
click at [6, 224] on div at bounding box center [9, 209] width 19 height 41
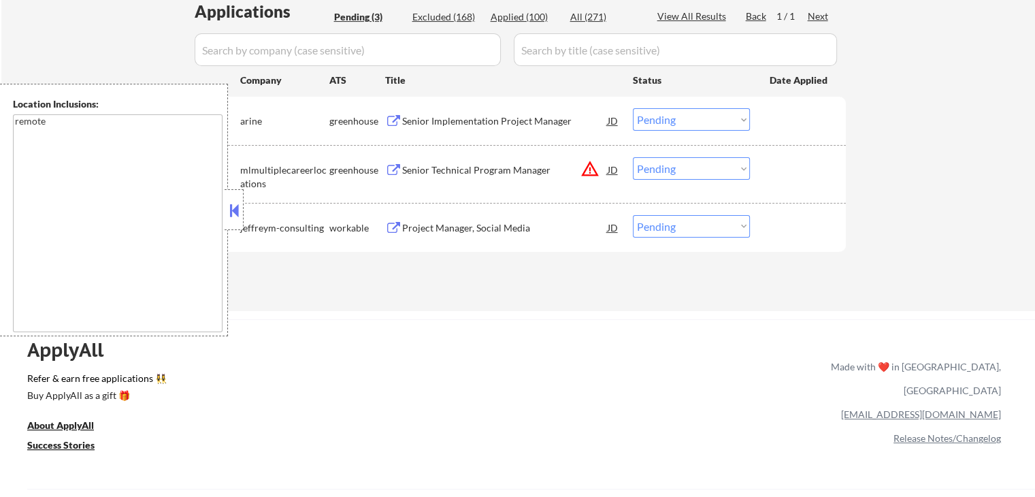
click at [667, 112] on select "Choose an option... Pending Applied Excluded (Questions) Excluded (Expired) Exc…" at bounding box center [691, 119] width 117 height 22
click at [633, 108] on select "Choose an option... Pending Applied Excluded (Questions) Excluded (Expired) Exc…" at bounding box center [691, 119] width 117 height 22
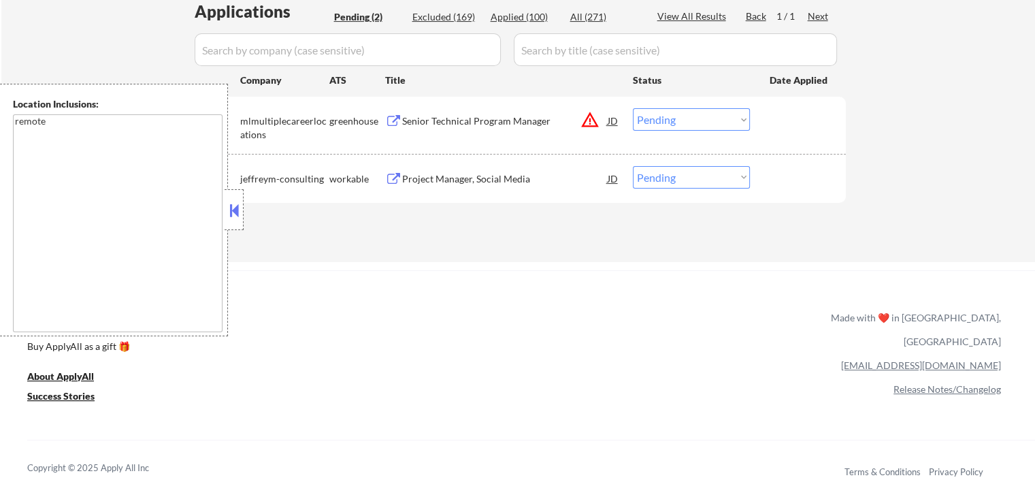
click at [471, 126] on div "Senior Technical Program Manager" at bounding box center [504, 121] width 205 height 14
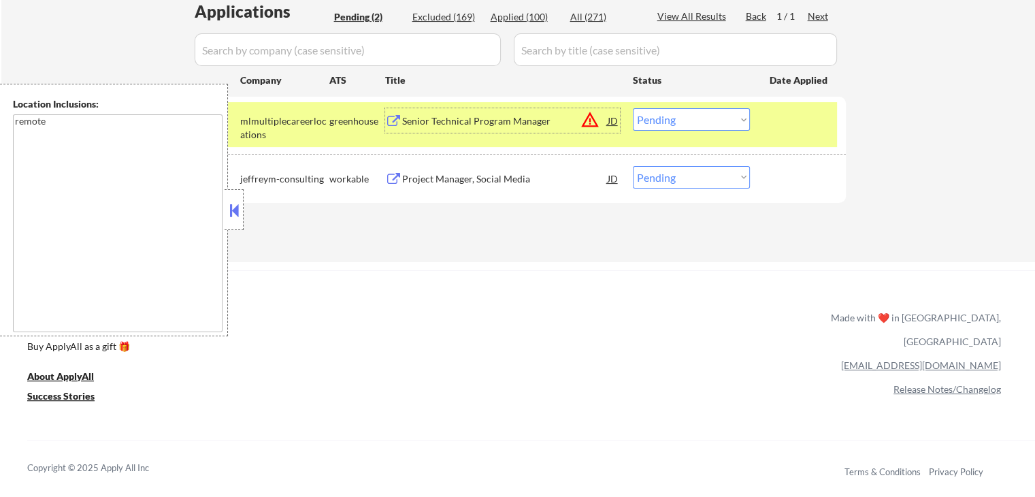
click at [666, 120] on select "Choose an option... Pending Applied Excluded (Questions) Excluded (Expired) Exc…" at bounding box center [691, 119] width 117 height 22
click at [633, 108] on select "Choose an option... Pending Applied Excluded (Questions) Excluded (Expired) Exc…" at bounding box center [691, 119] width 117 height 22
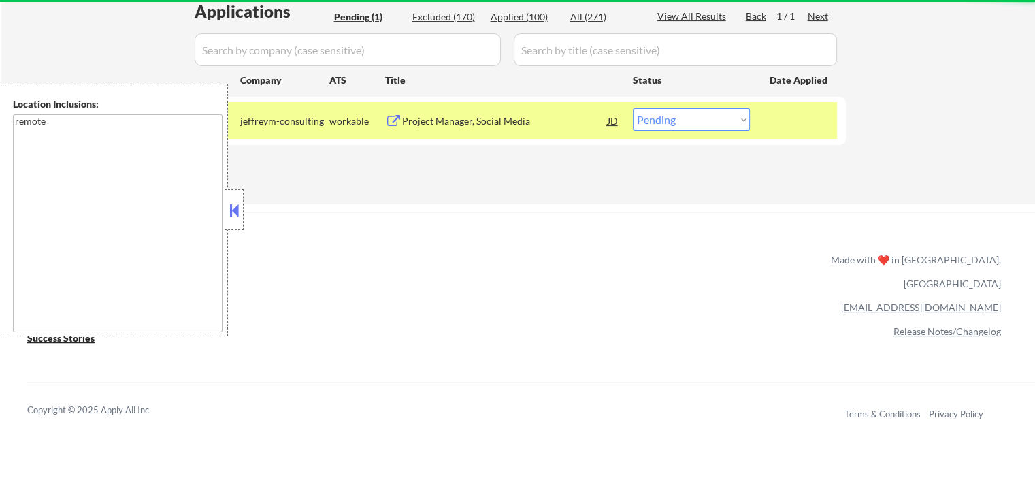
click at [463, 122] on div "Project Manager, Social Media" at bounding box center [504, 121] width 205 height 14
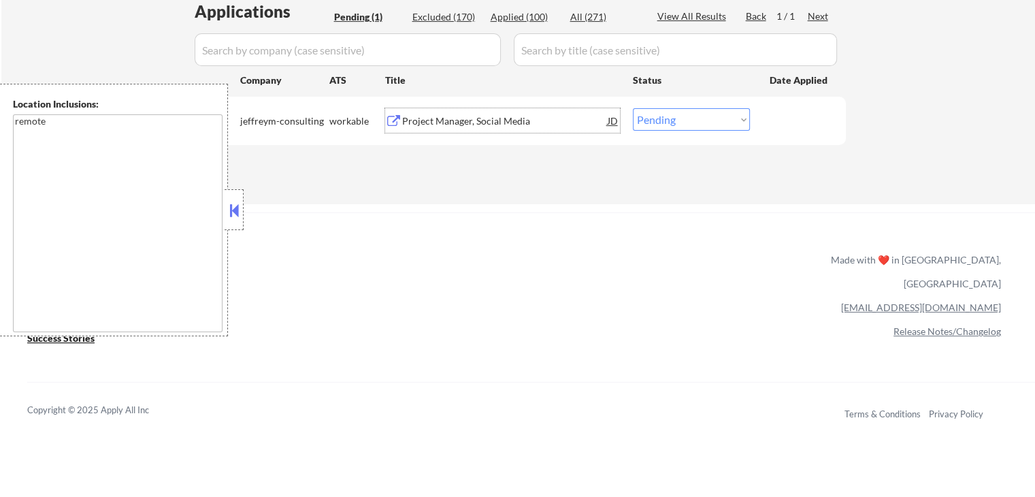
click at [652, 111] on select "Choose an option... Pending Applied Excluded (Questions) Excluded (Expired) Exc…" at bounding box center [691, 119] width 117 height 22
select select ""excluded__salary_""
click at [633, 108] on select "Choose an option... Pending Applied Excluded (Questions) Excluded (Expired) Exc…" at bounding box center [691, 119] width 117 height 22
click at [239, 212] on button at bounding box center [234, 210] width 15 height 20
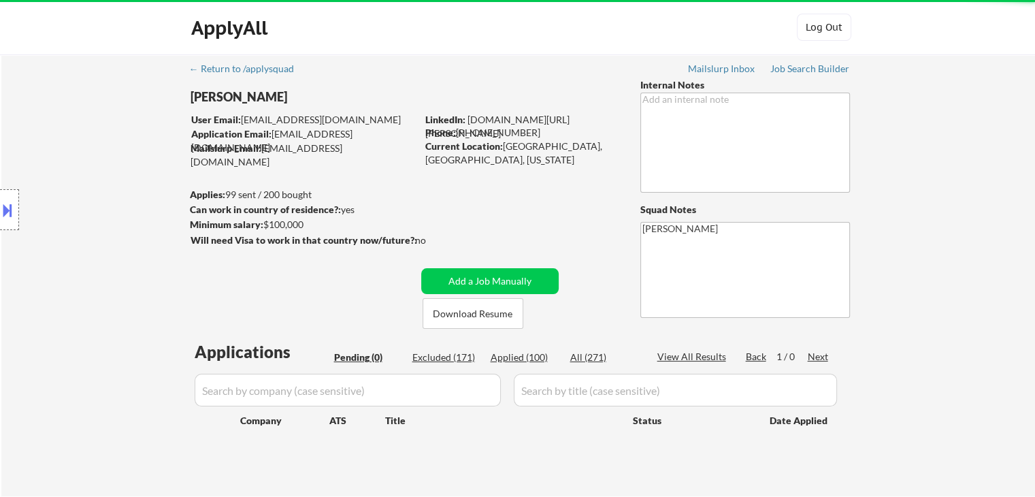
scroll to position [0, 0]
